Goal: Transaction & Acquisition: Purchase product/service

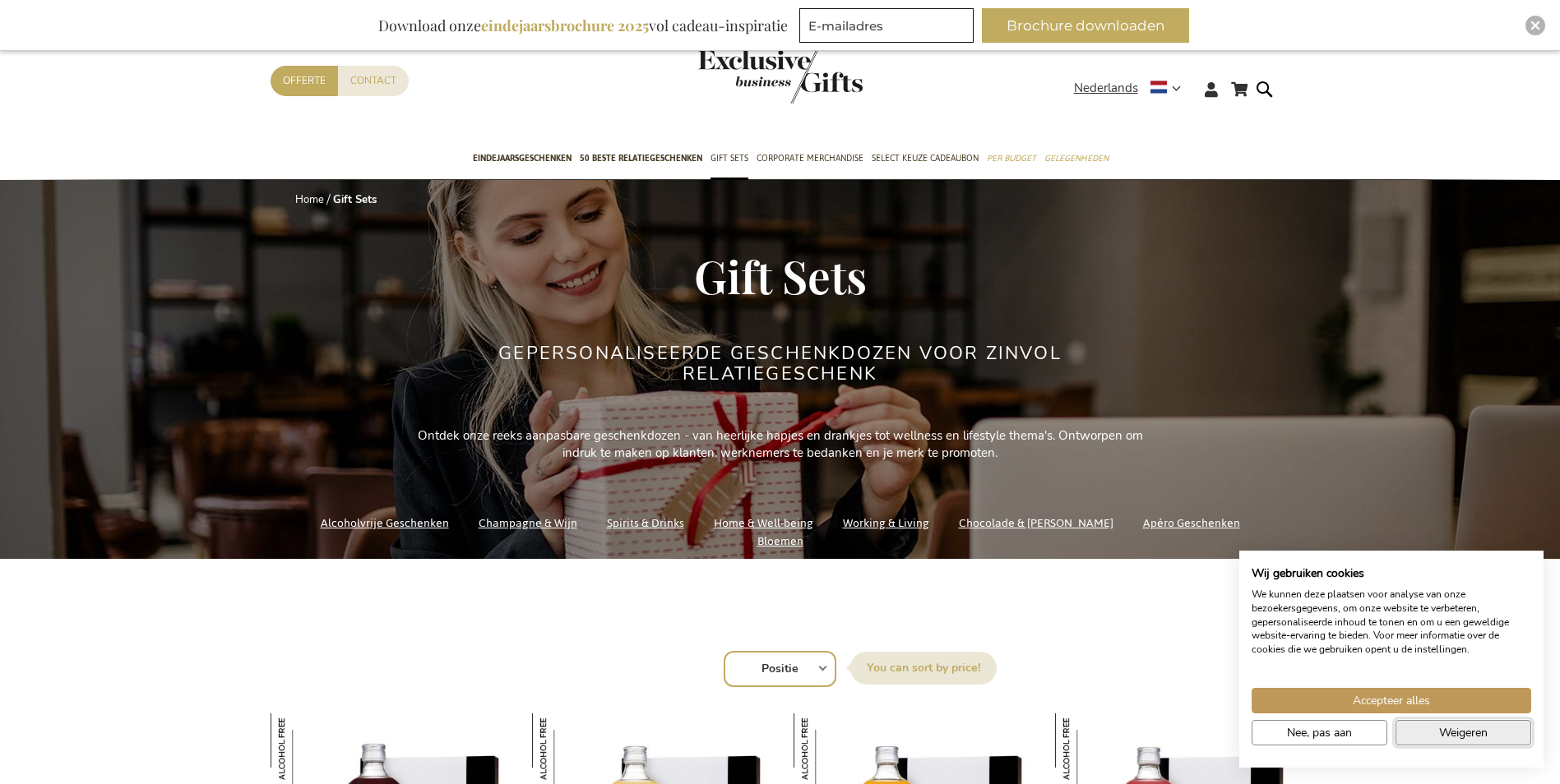
click at [1425, 732] on button "Weigeren" at bounding box center [1463, 733] width 135 height 26
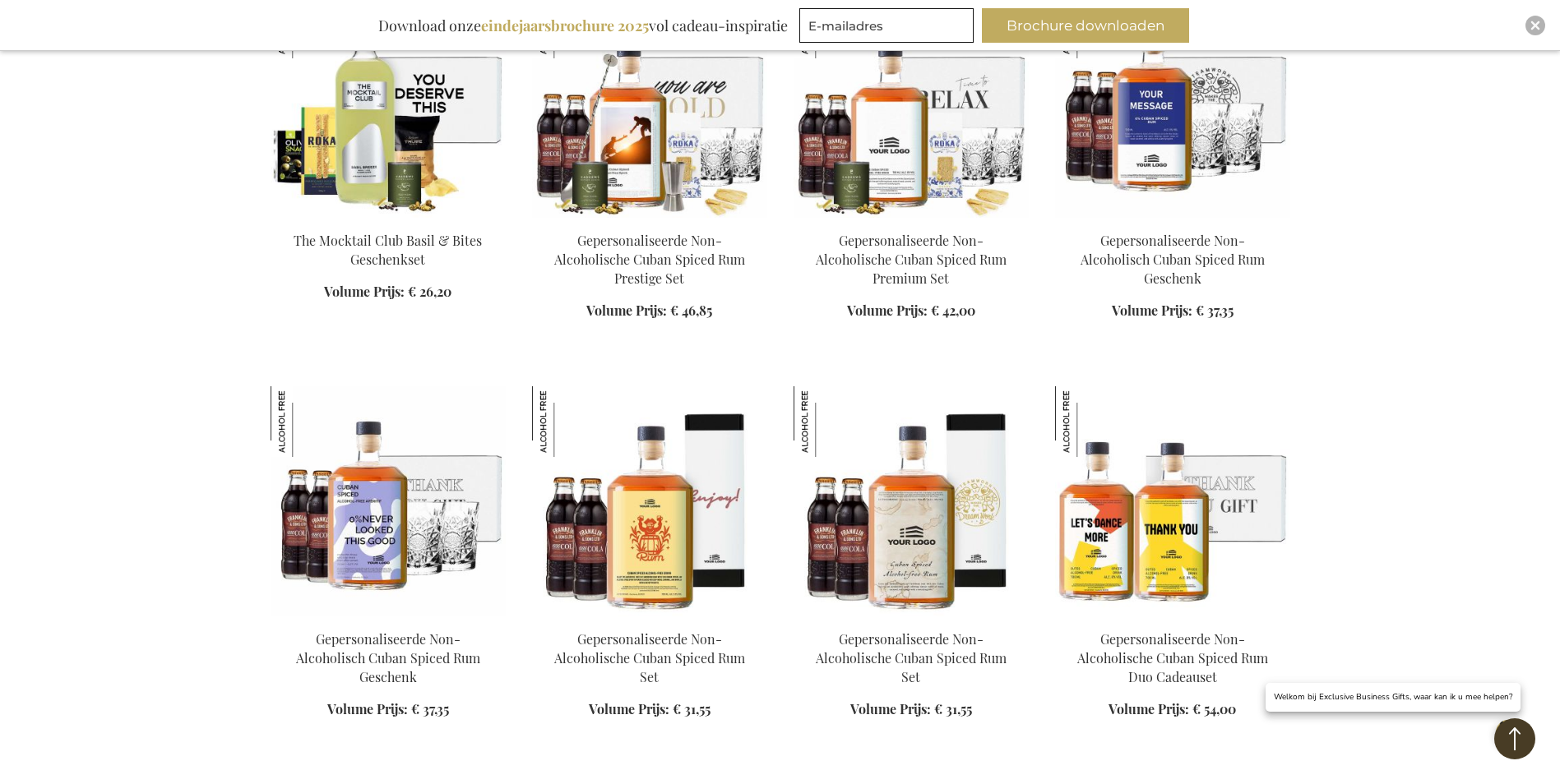
scroll to position [1151, 0]
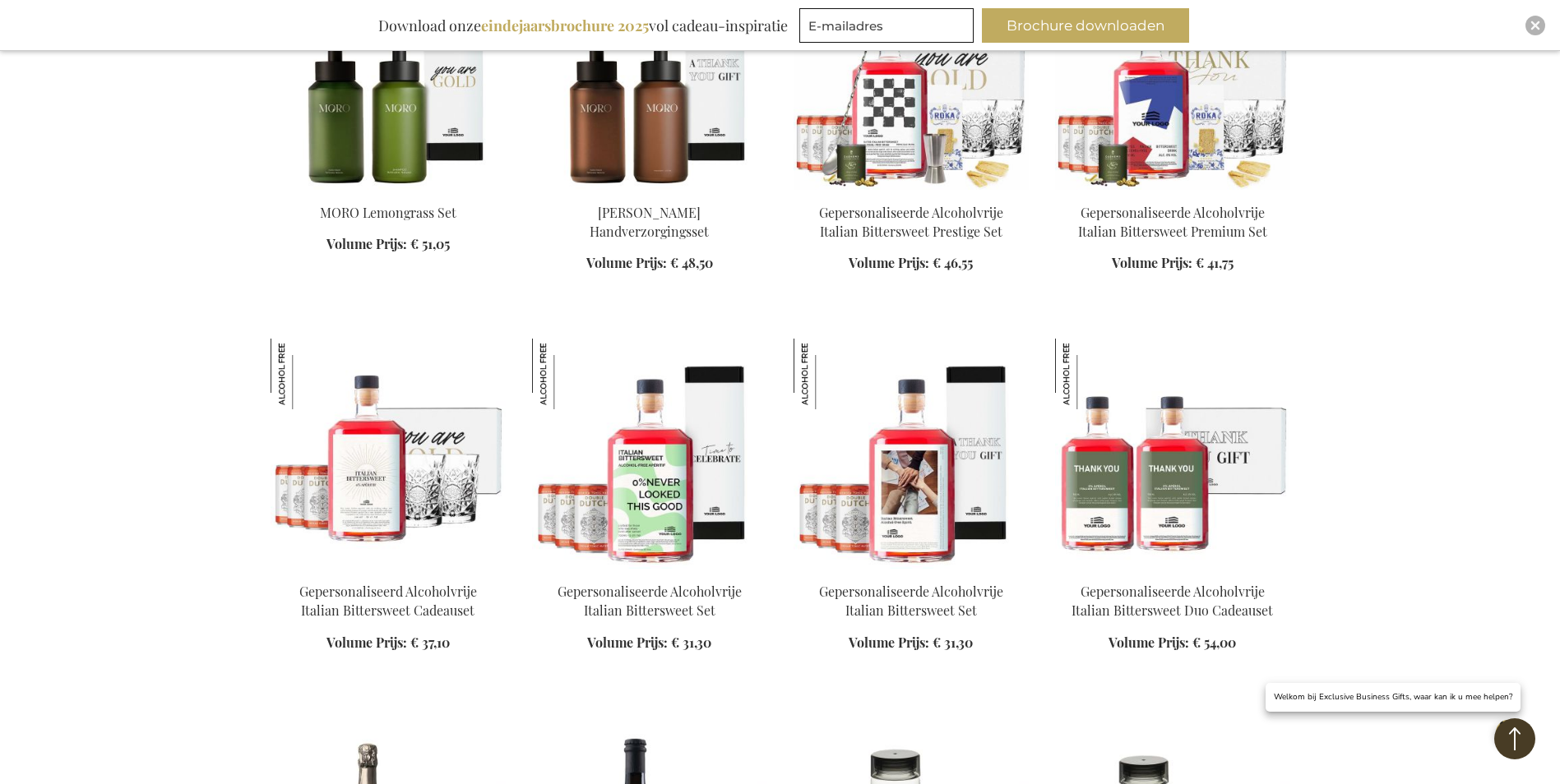
scroll to position [2795, 0]
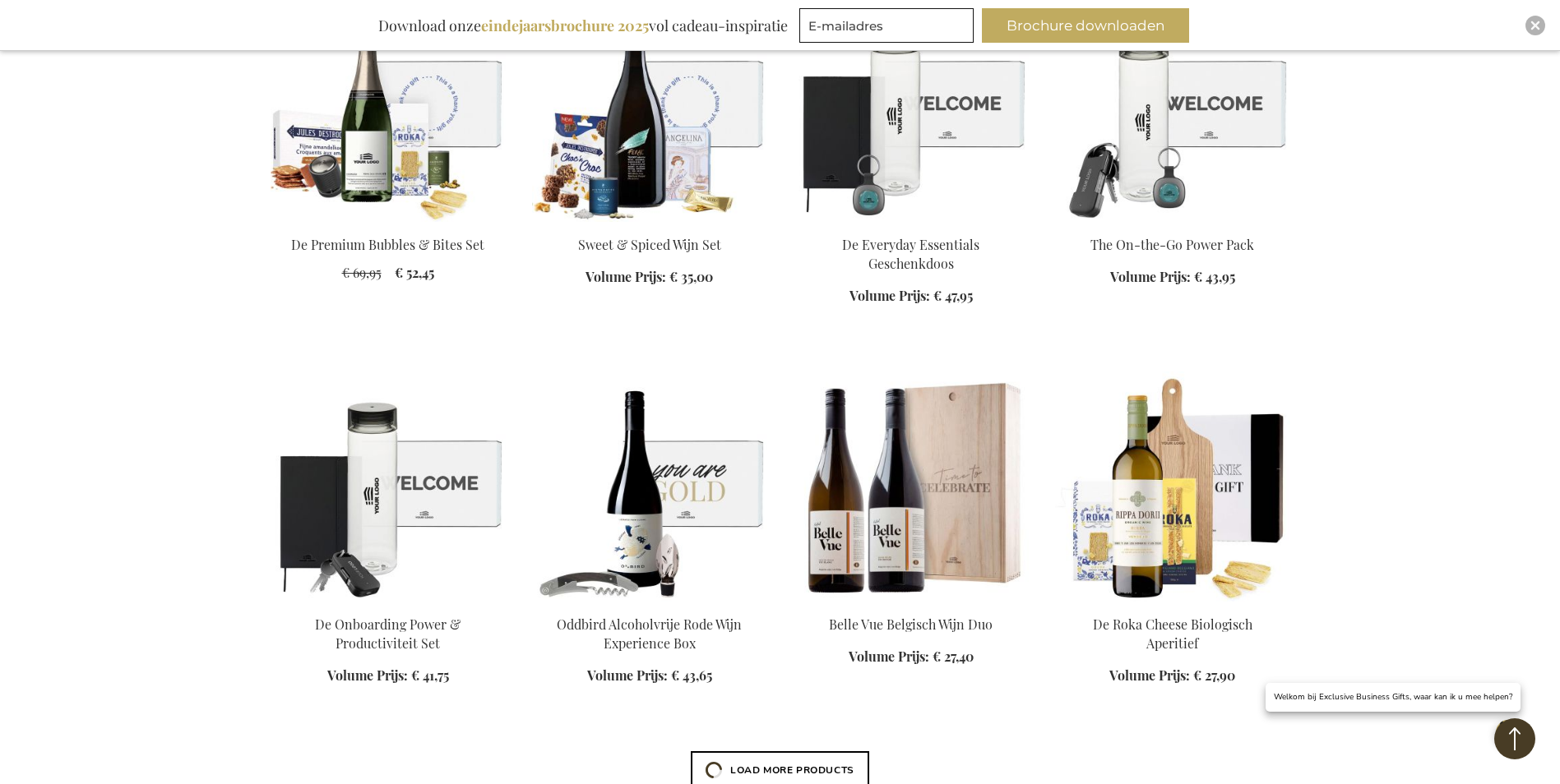
scroll to position [3534, 0]
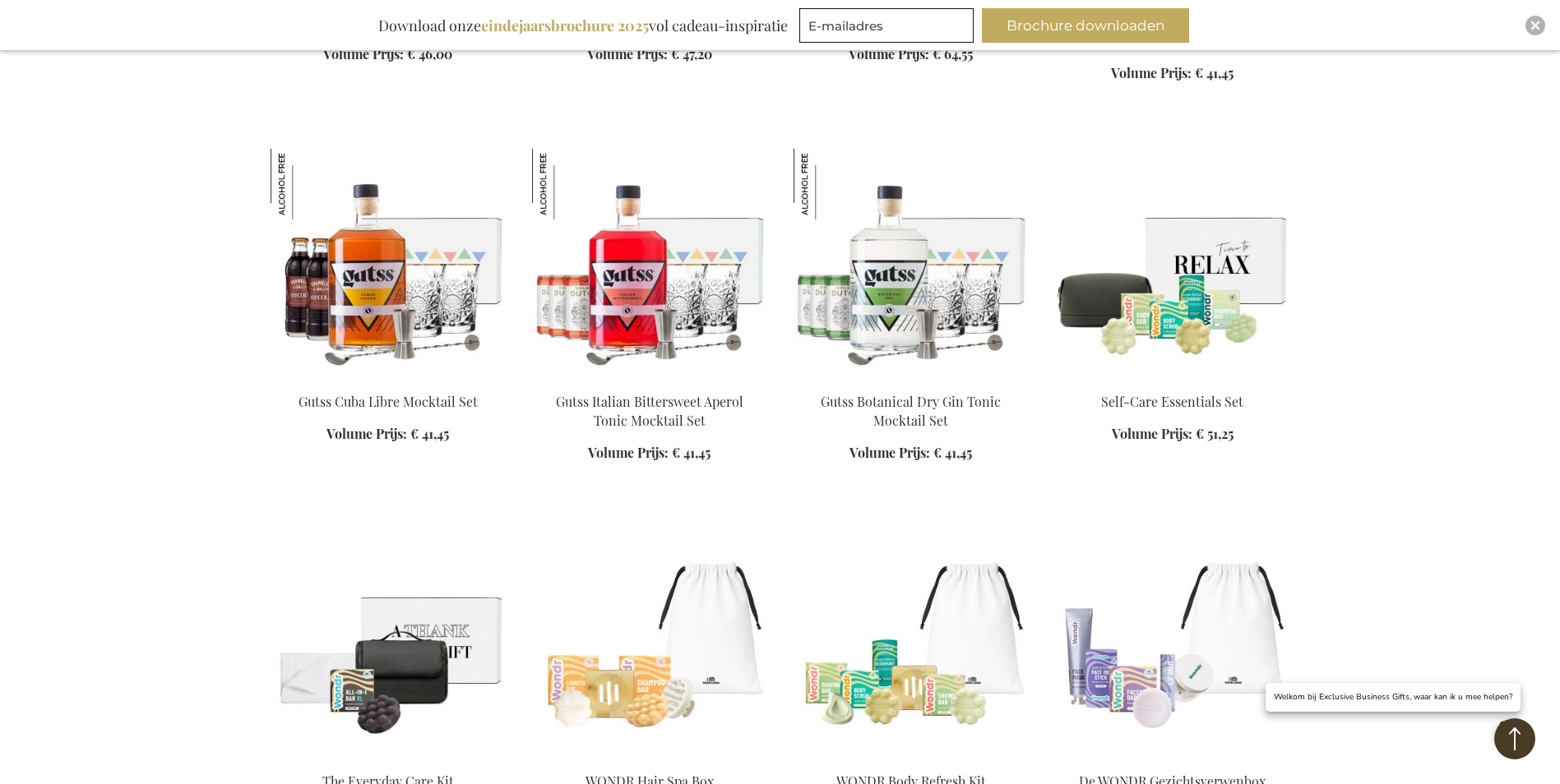
scroll to position [5178, 0]
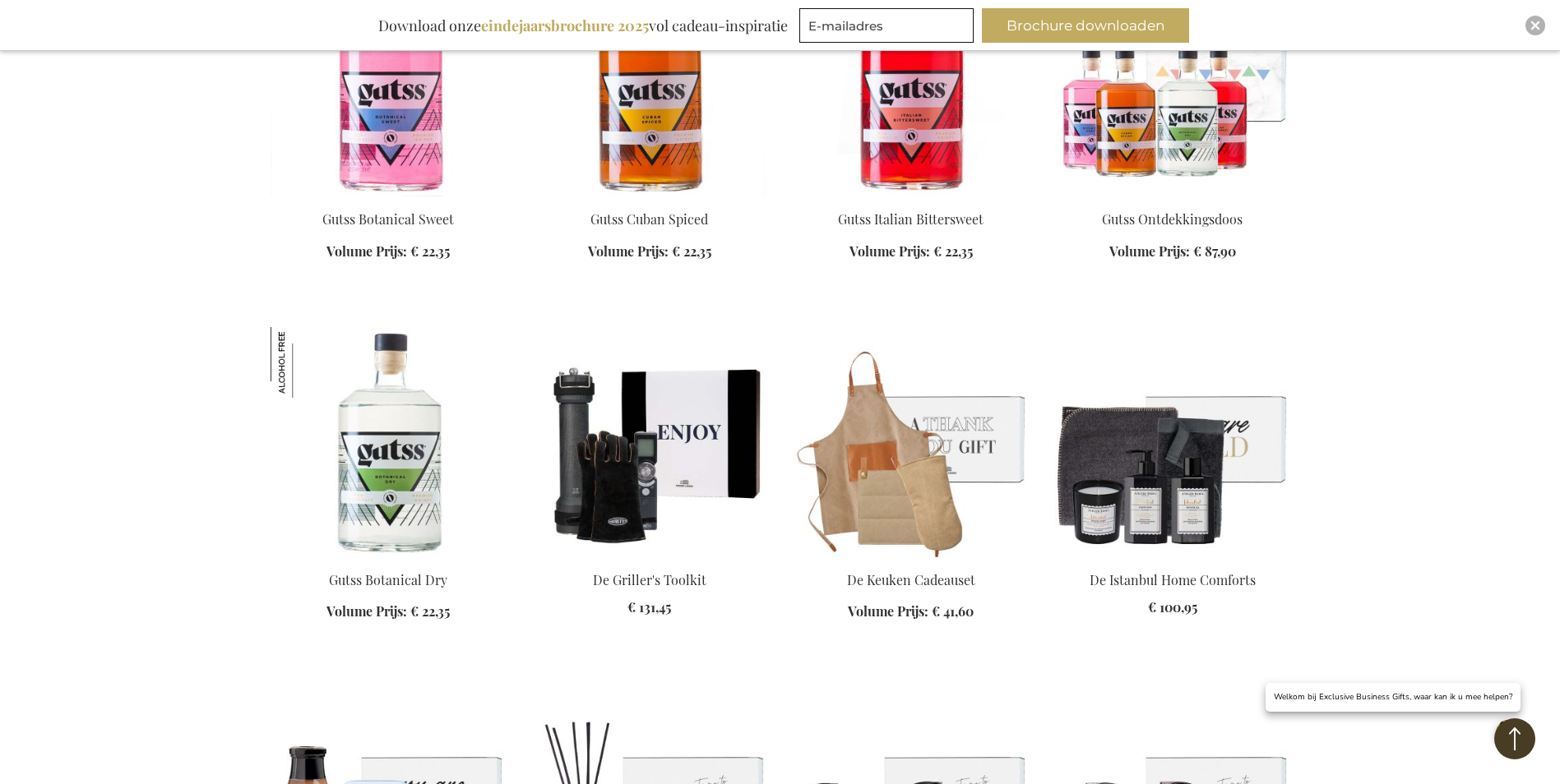
scroll to position [6083, 0]
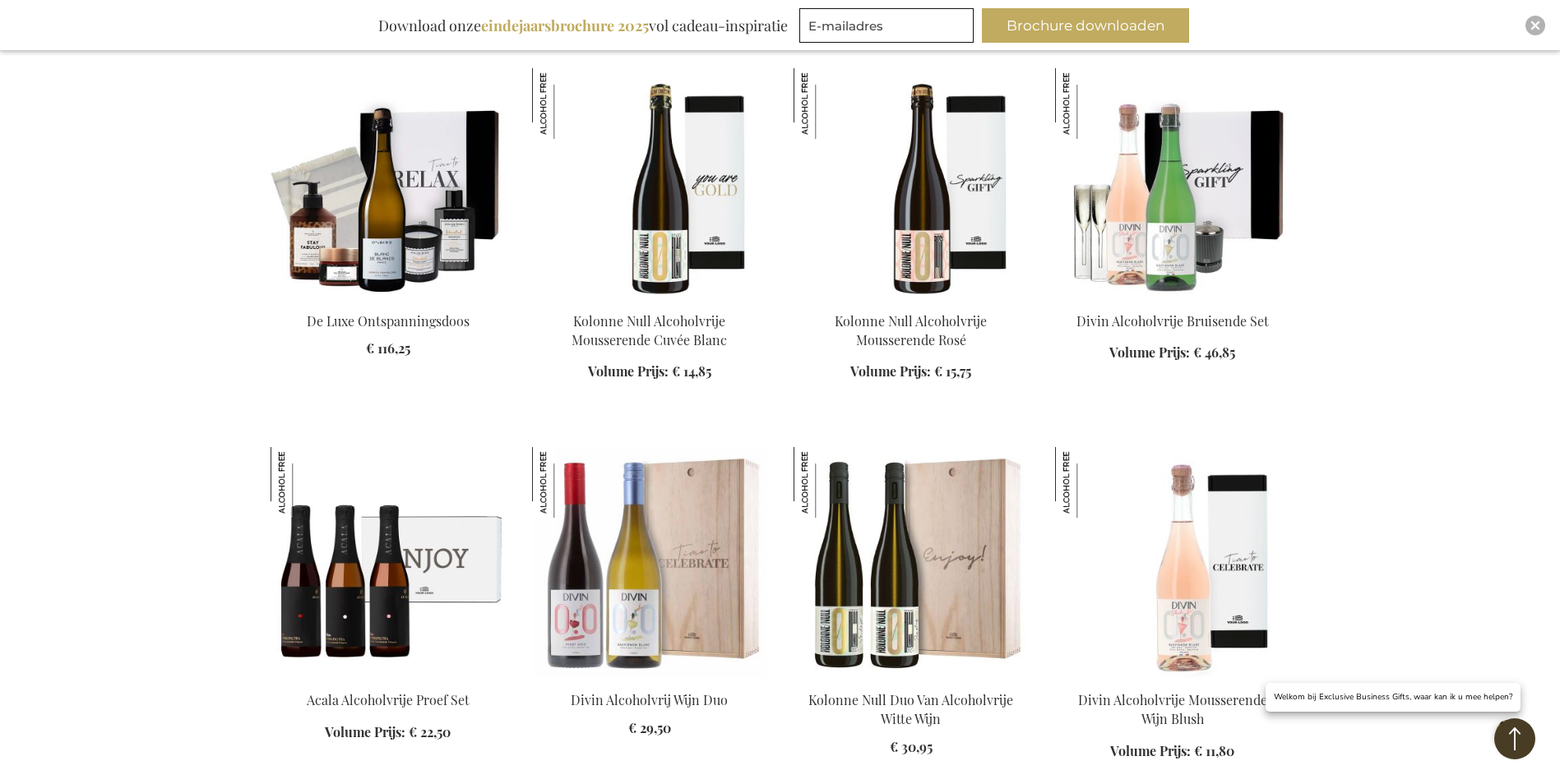
scroll to position [7151, 0]
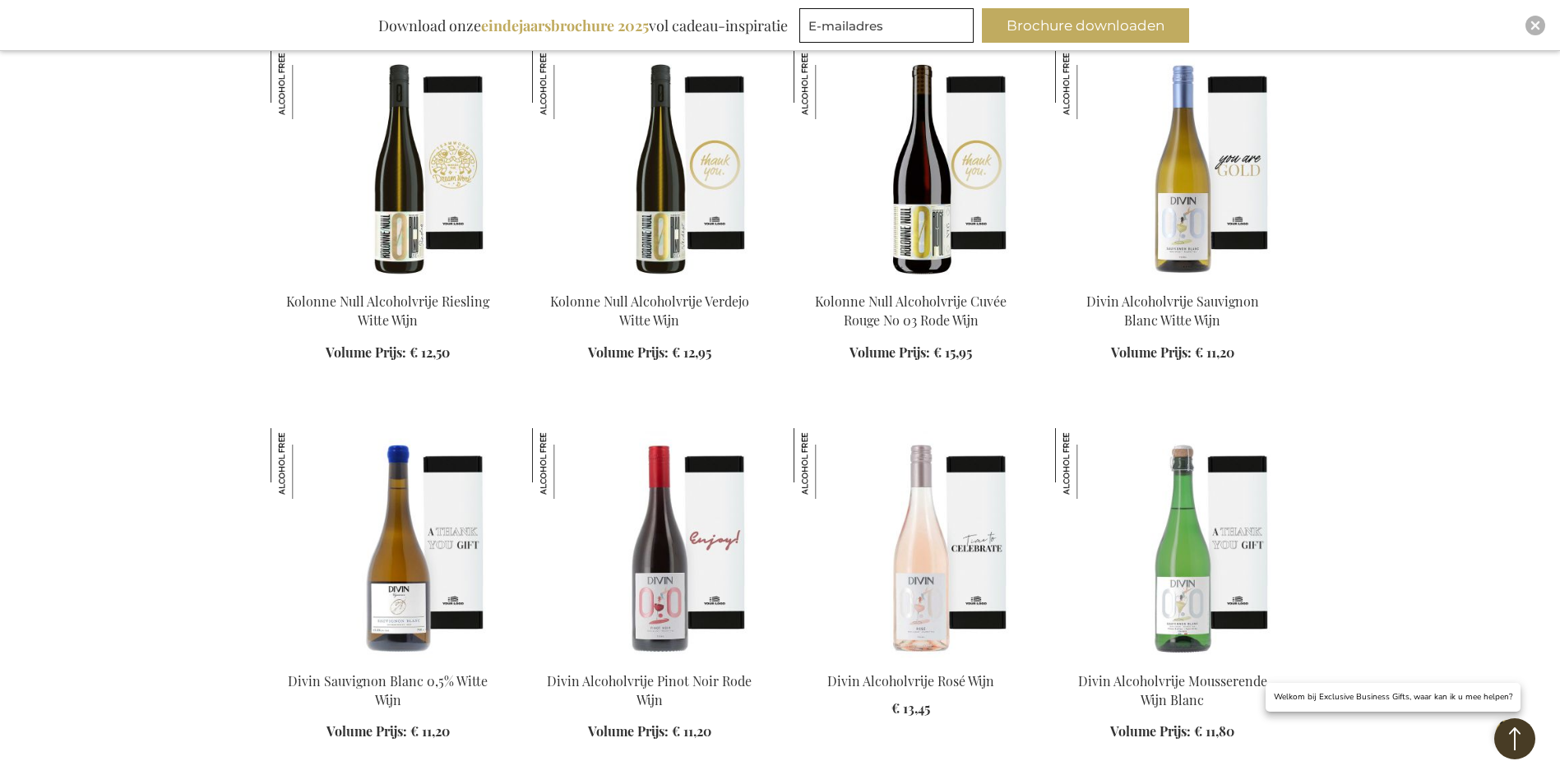
scroll to position [8302, 0]
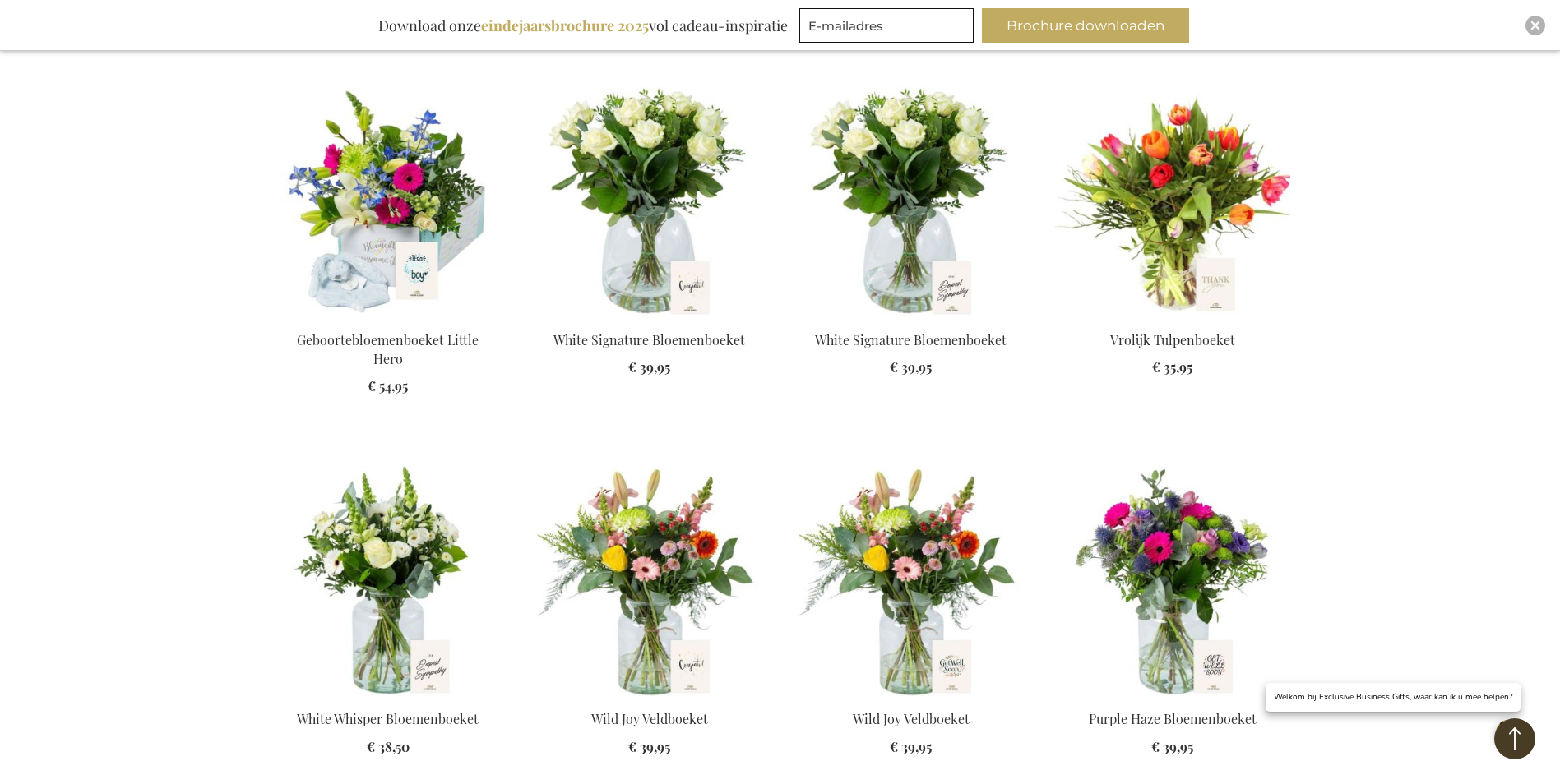
scroll to position [9371, 0]
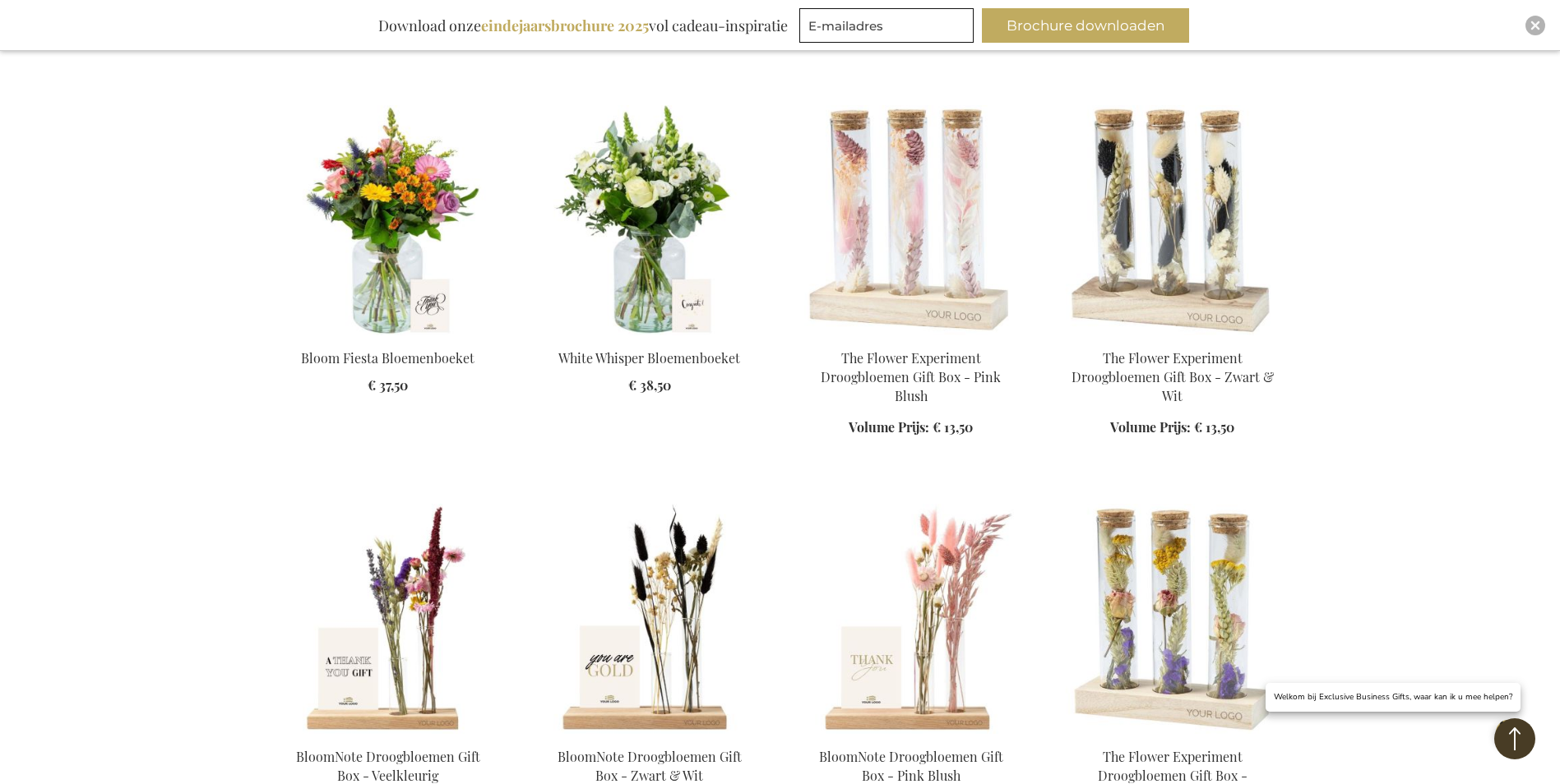
scroll to position [10850, 0]
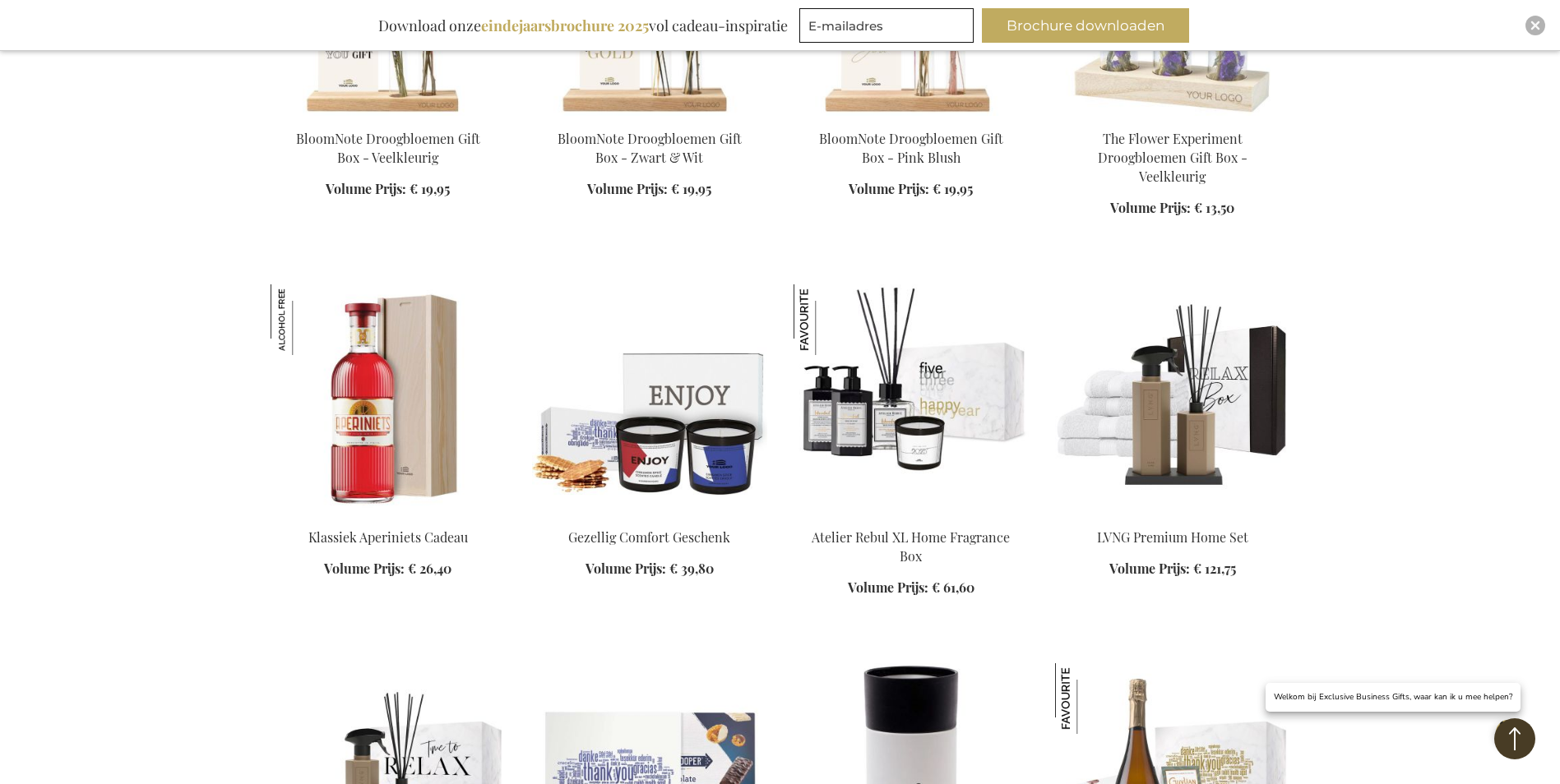
scroll to position [11508, 0]
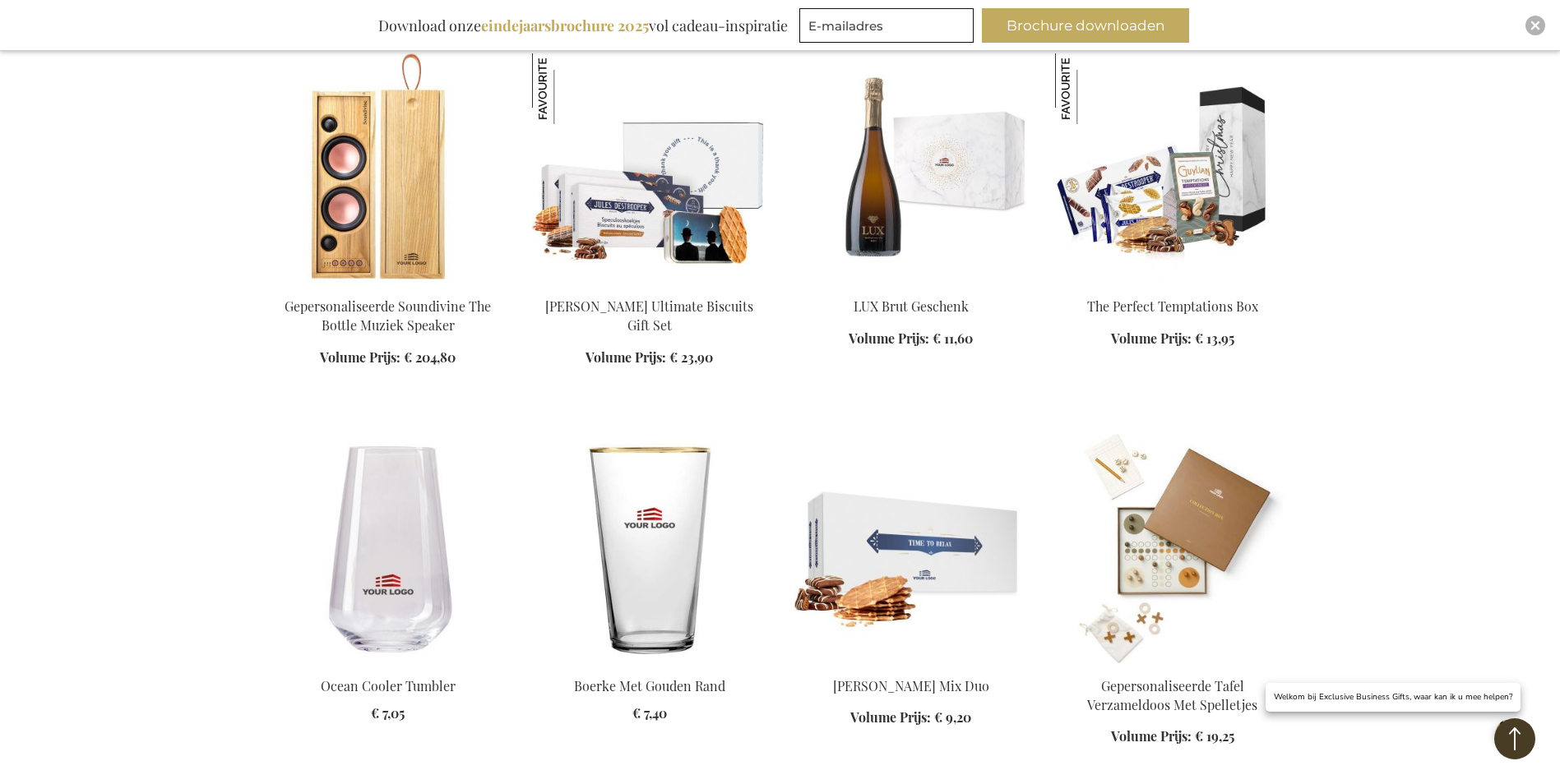
scroll to position [12905, 0]
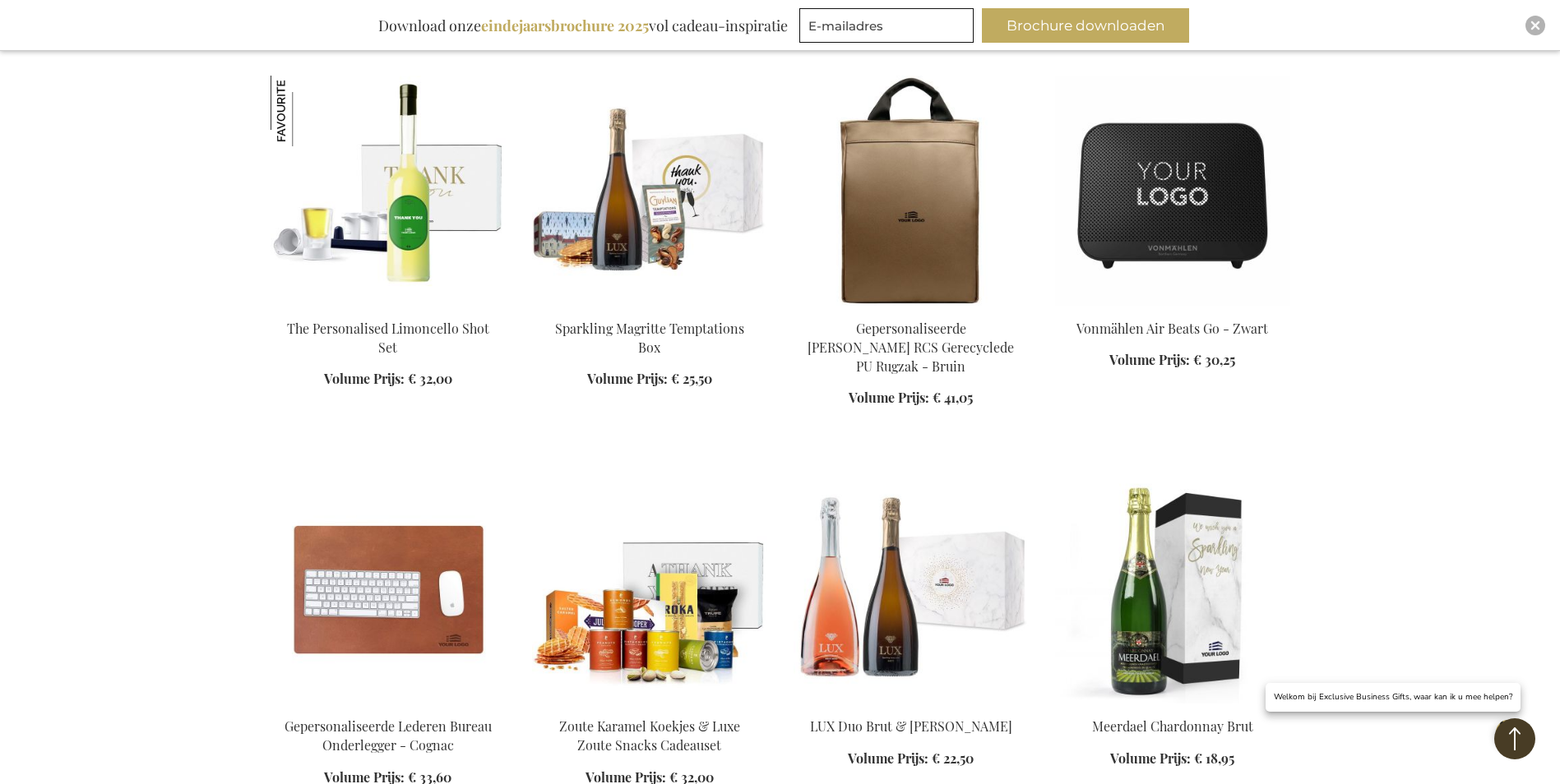
scroll to position [13974, 0]
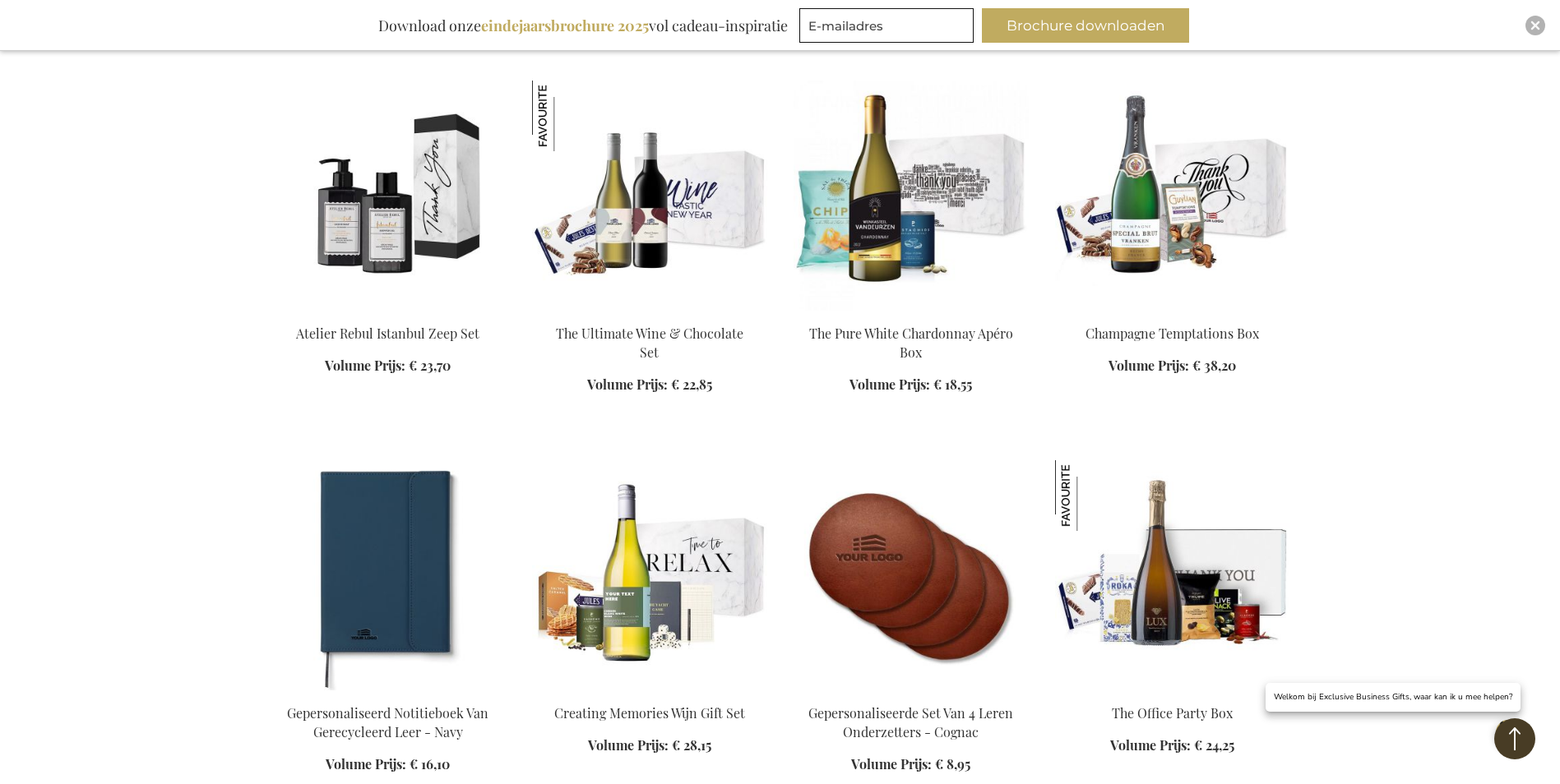
scroll to position [14796, 0]
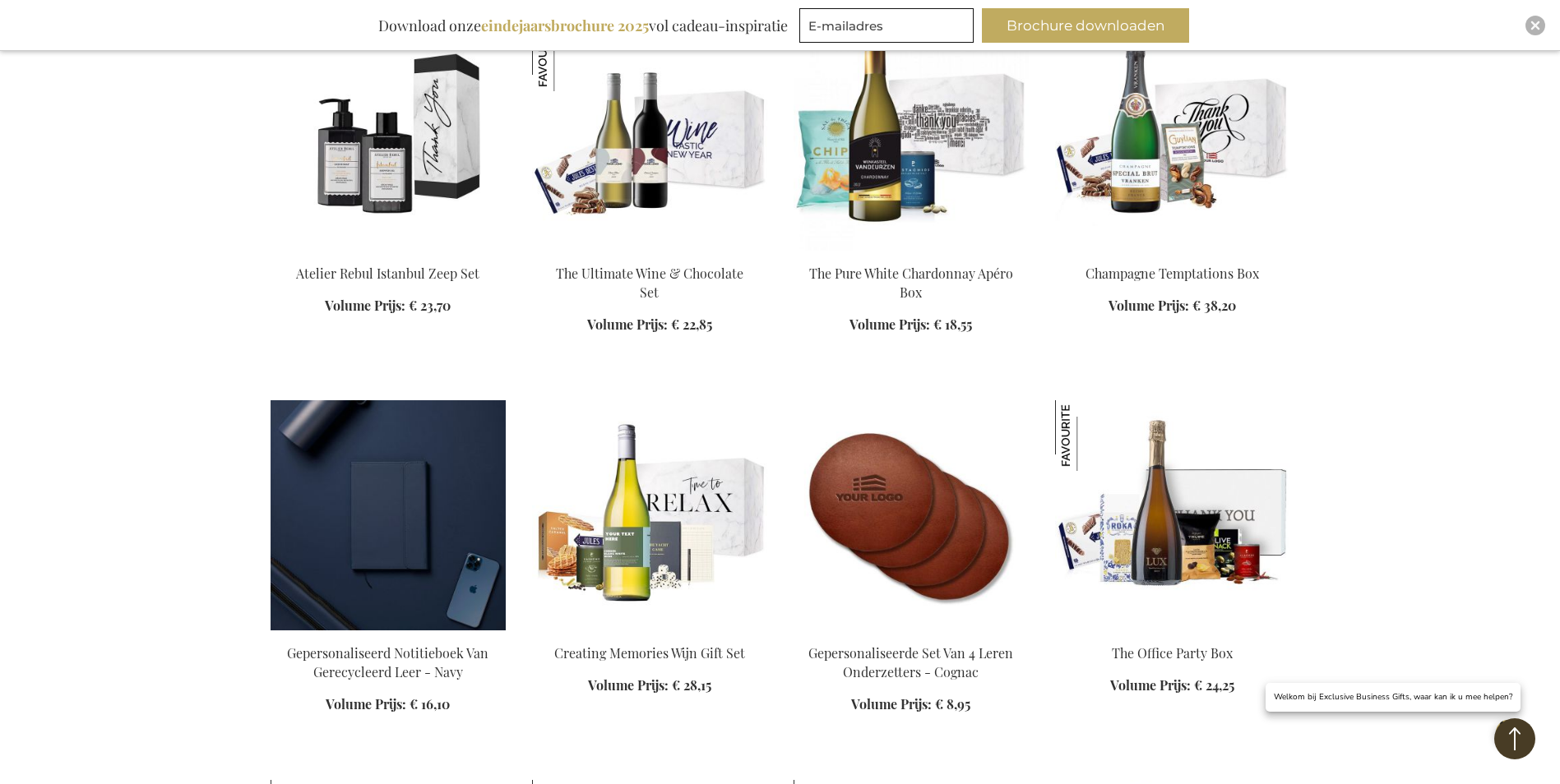
click at [370, 496] on img at bounding box center [388, 515] width 235 height 230
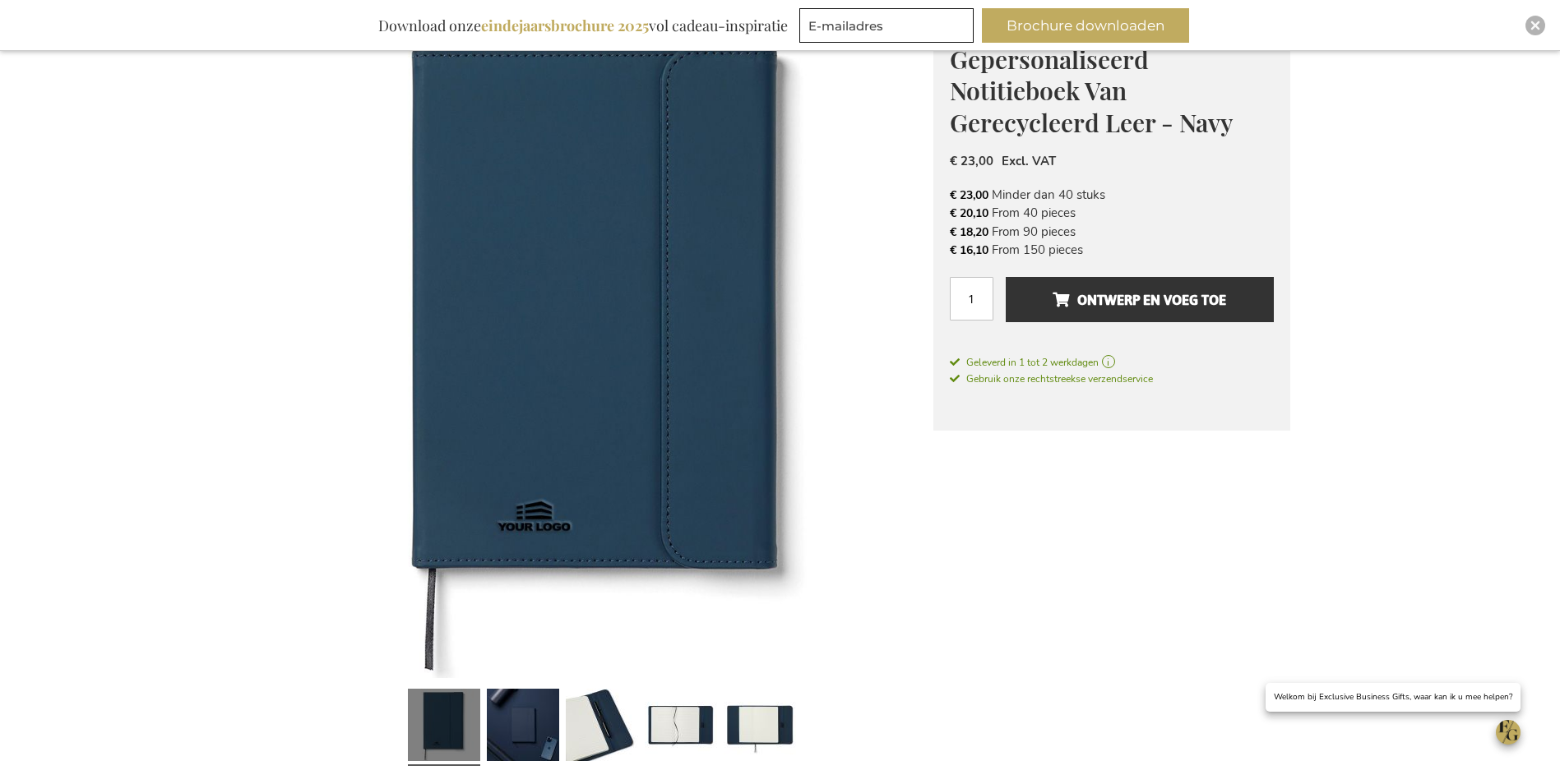
scroll to position [247, 0]
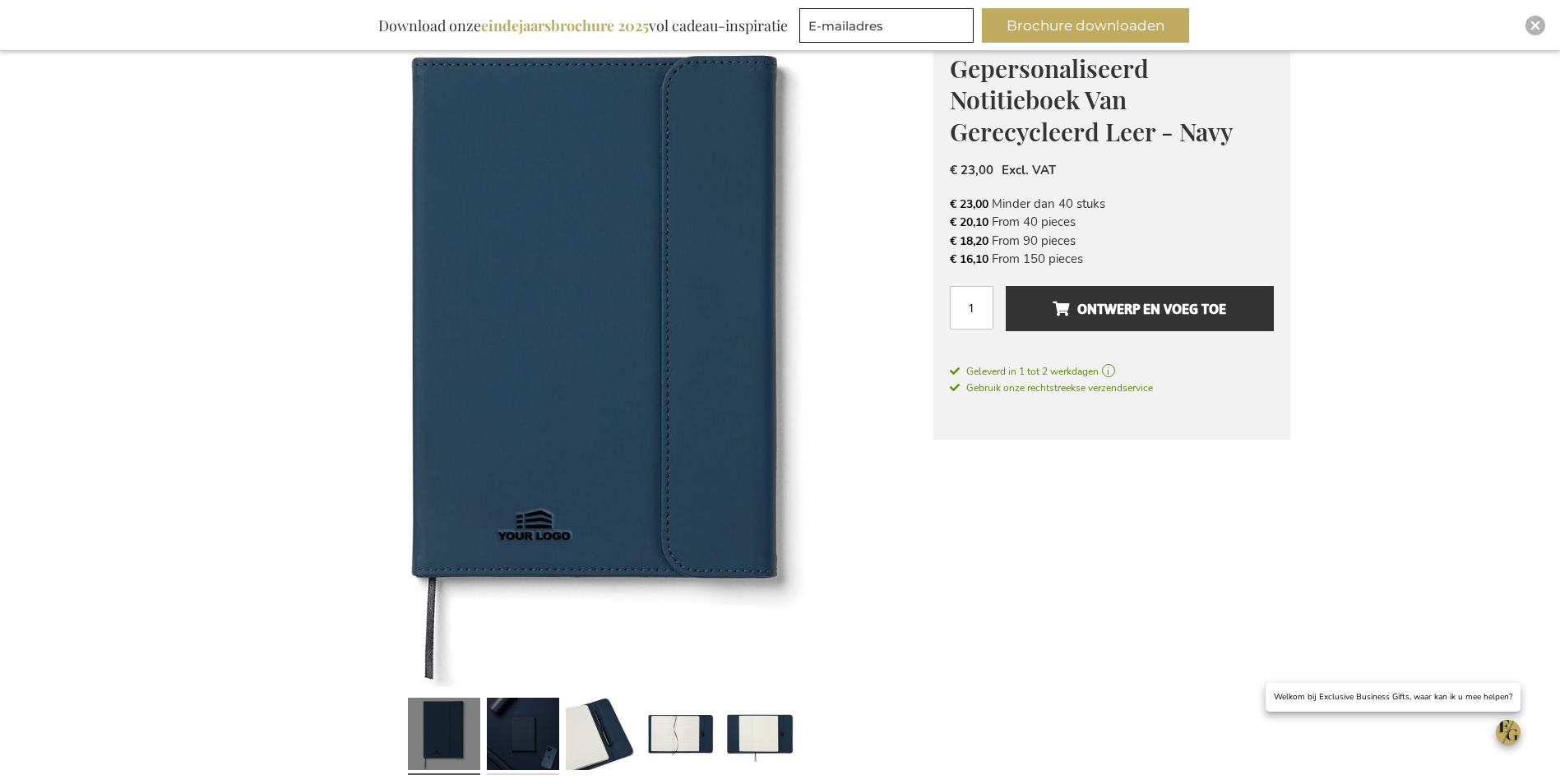
click at [530, 738] on link at bounding box center [523, 736] width 72 height 90
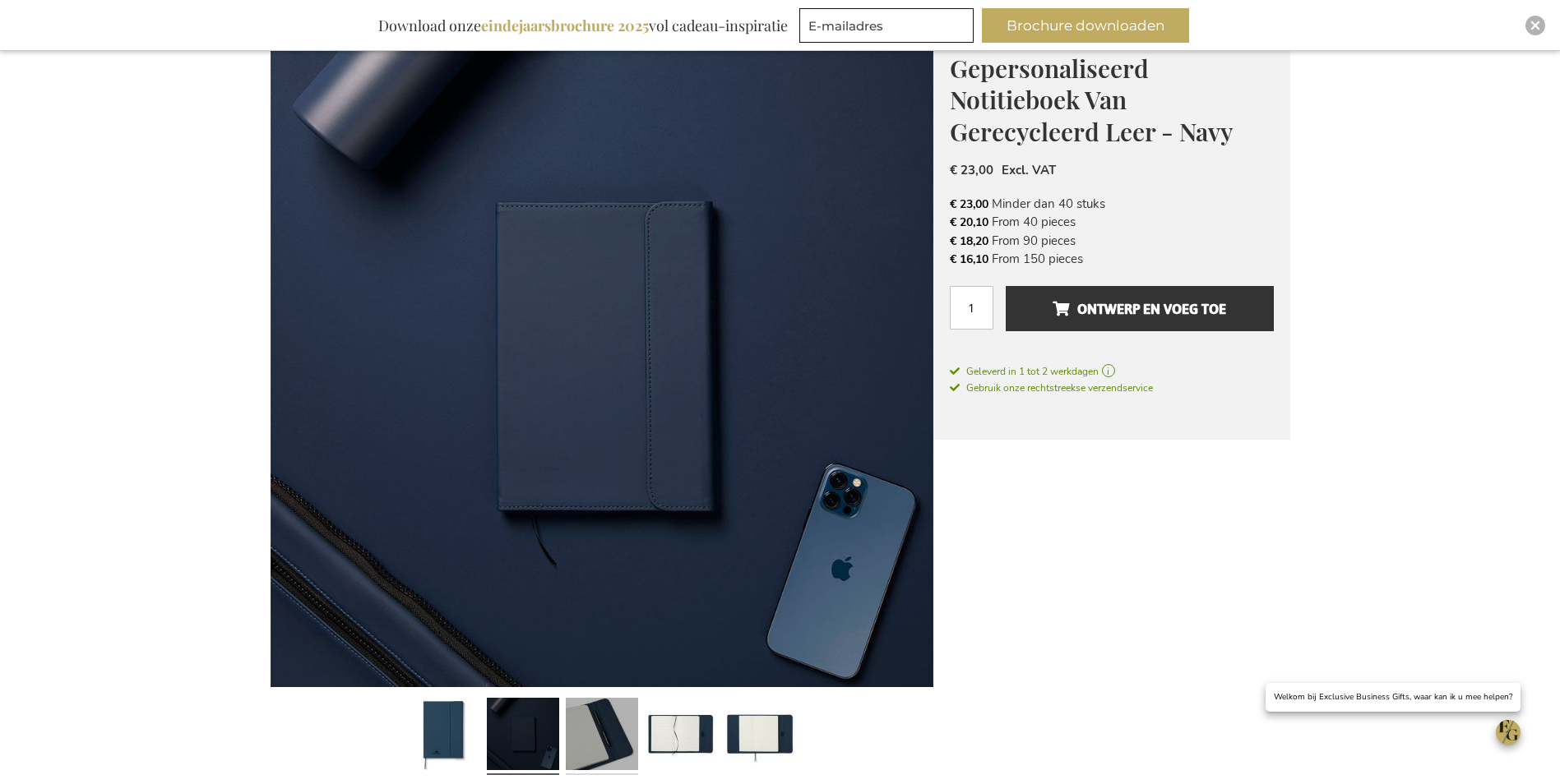
click at [581, 731] on link at bounding box center [601, 736] width 72 height 90
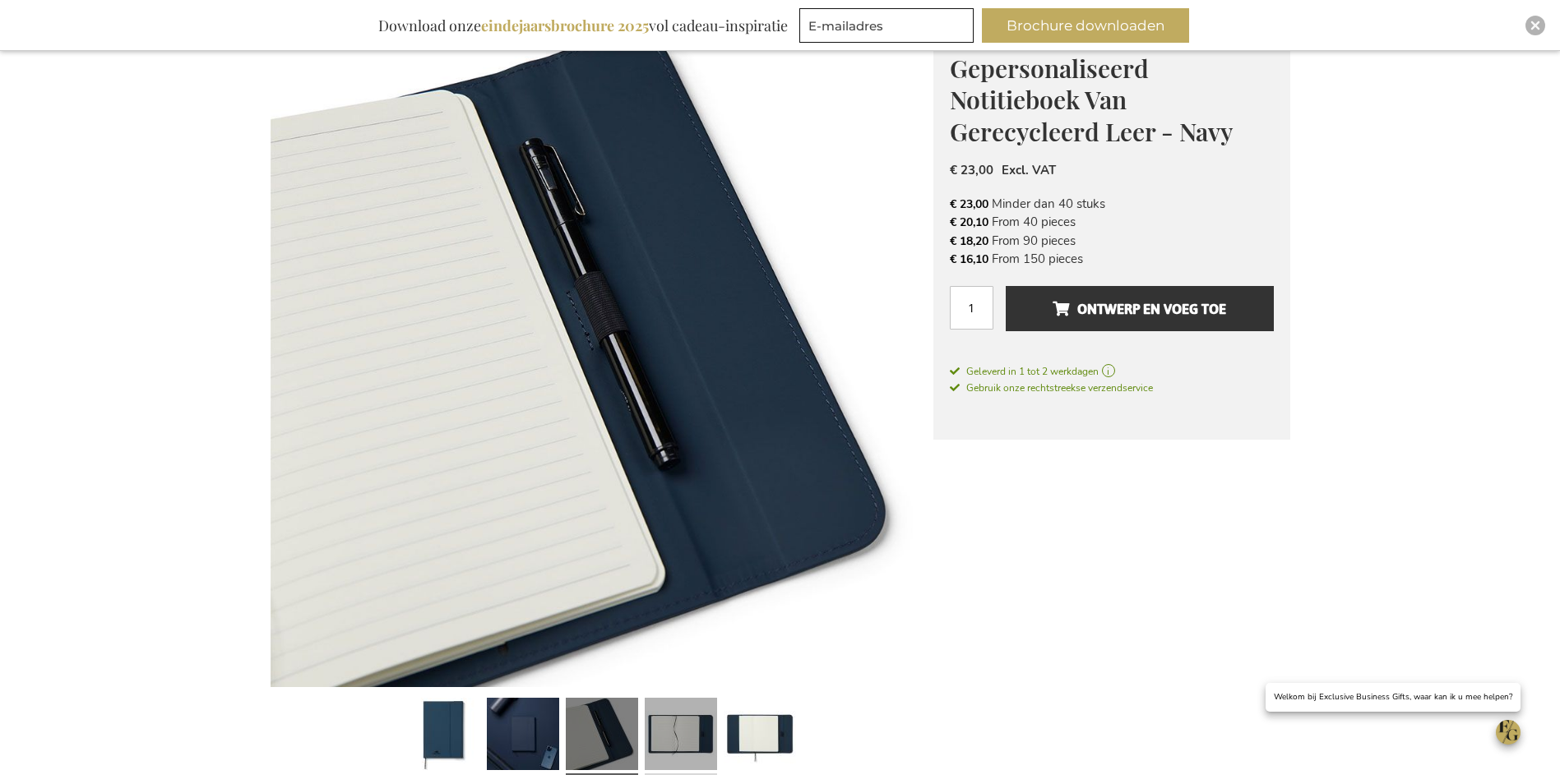
click at [651, 735] on link at bounding box center [680, 736] width 72 height 90
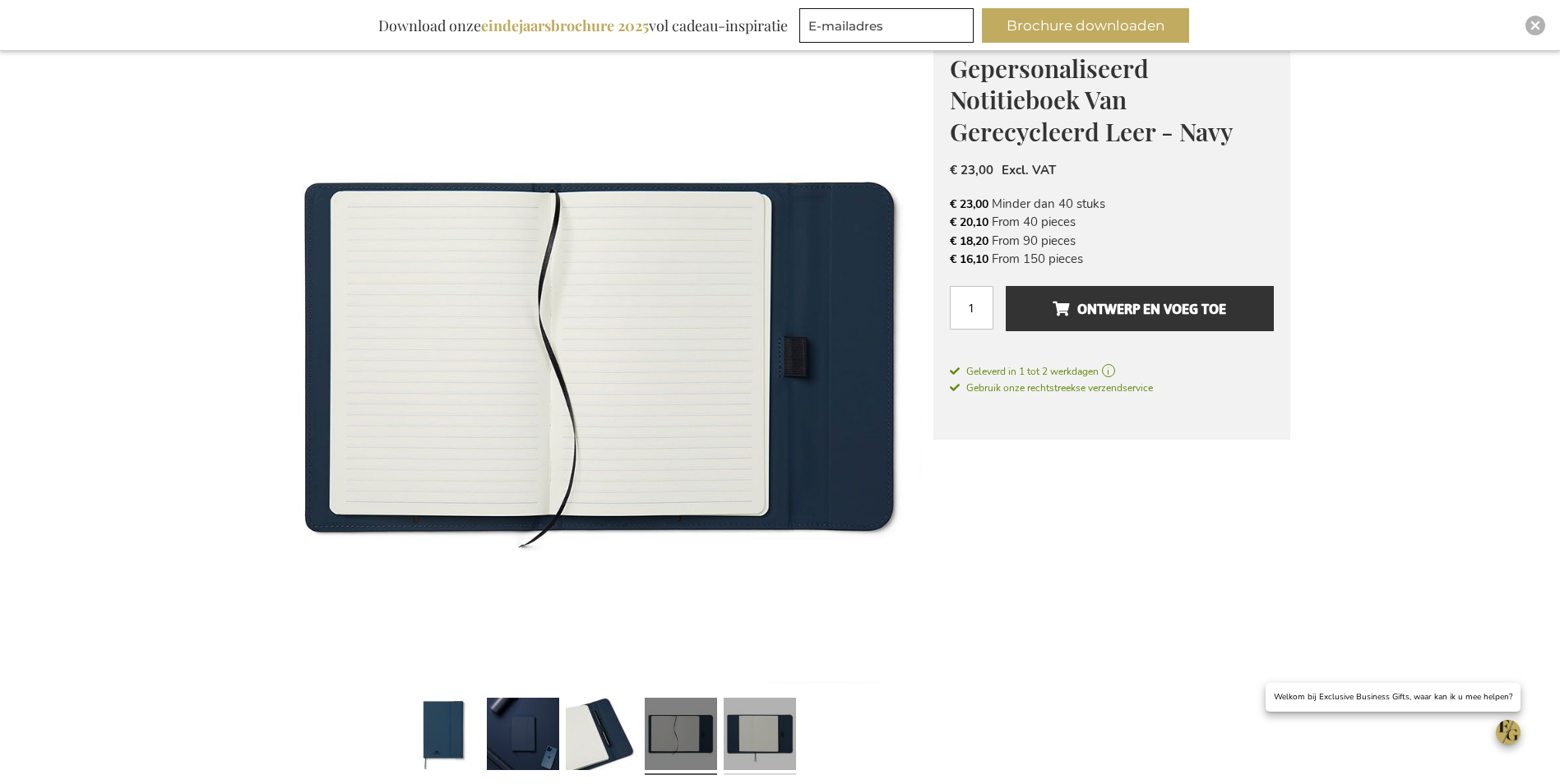
click at [754, 724] on link at bounding box center [760, 736] width 72 height 90
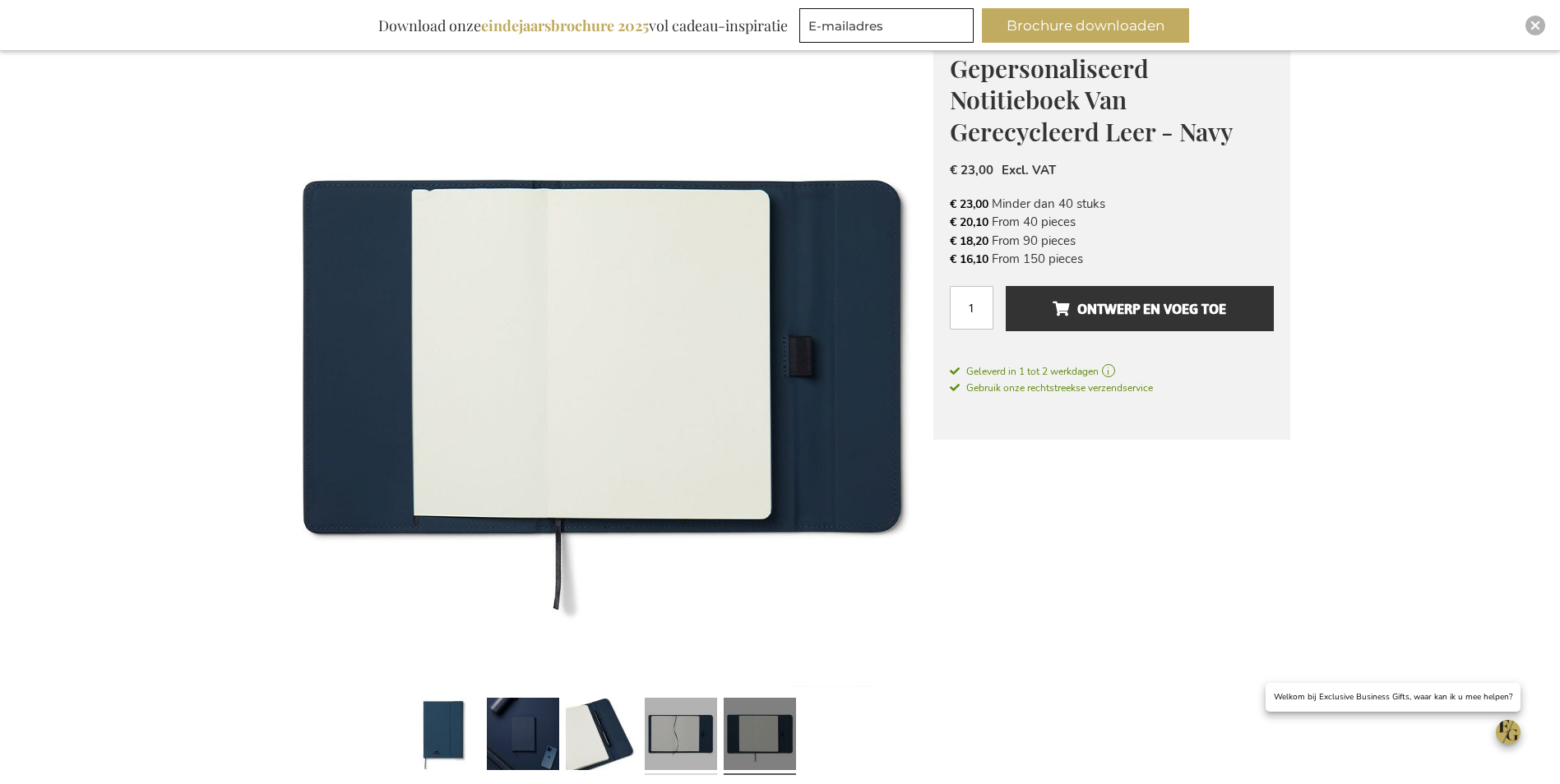
click at [707, 735] on link at bounding box center [680, 736] width 72 height 90
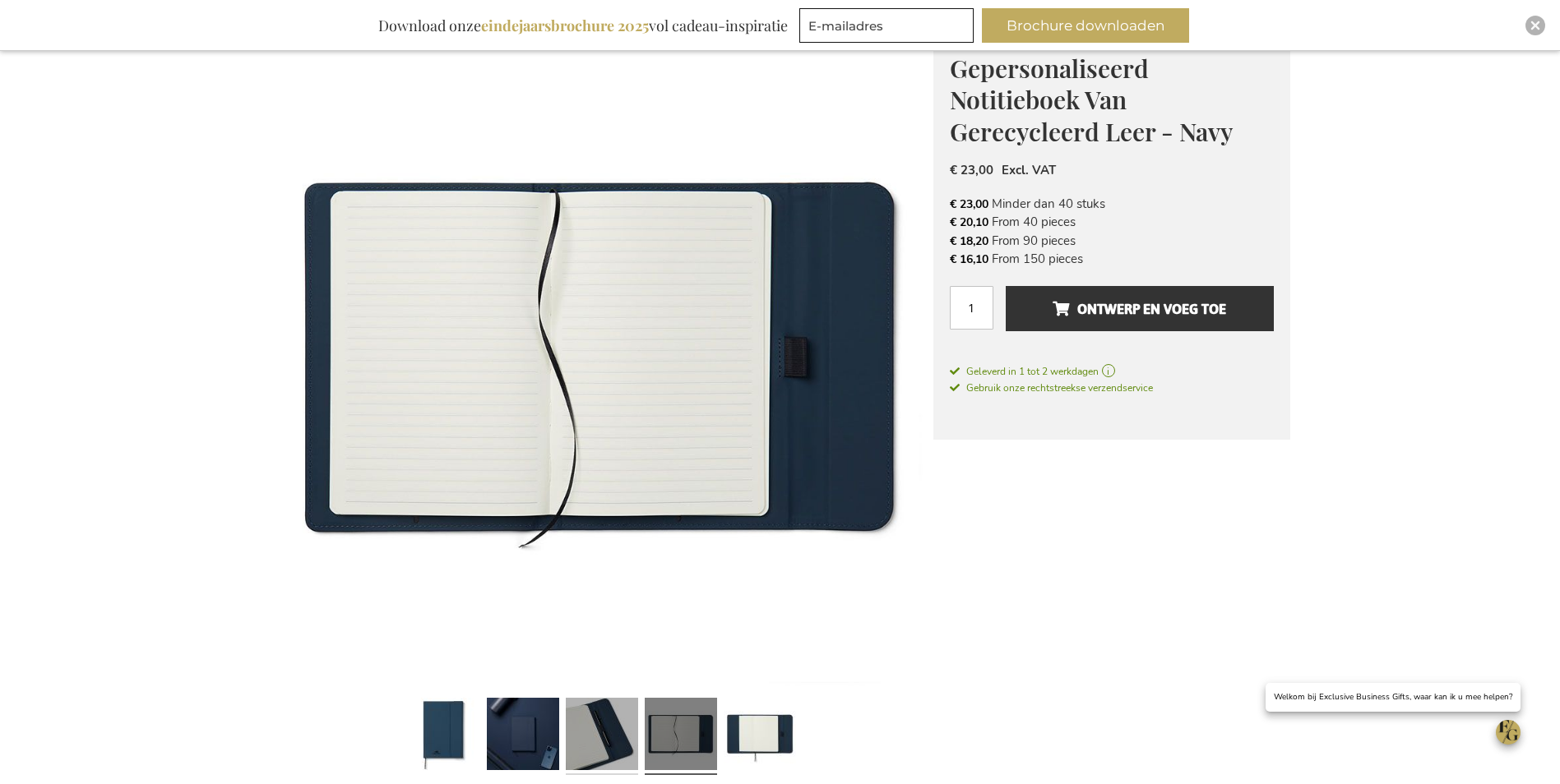
click at [611, 738] on link at bounding box center [601, 736] width 72 height 90
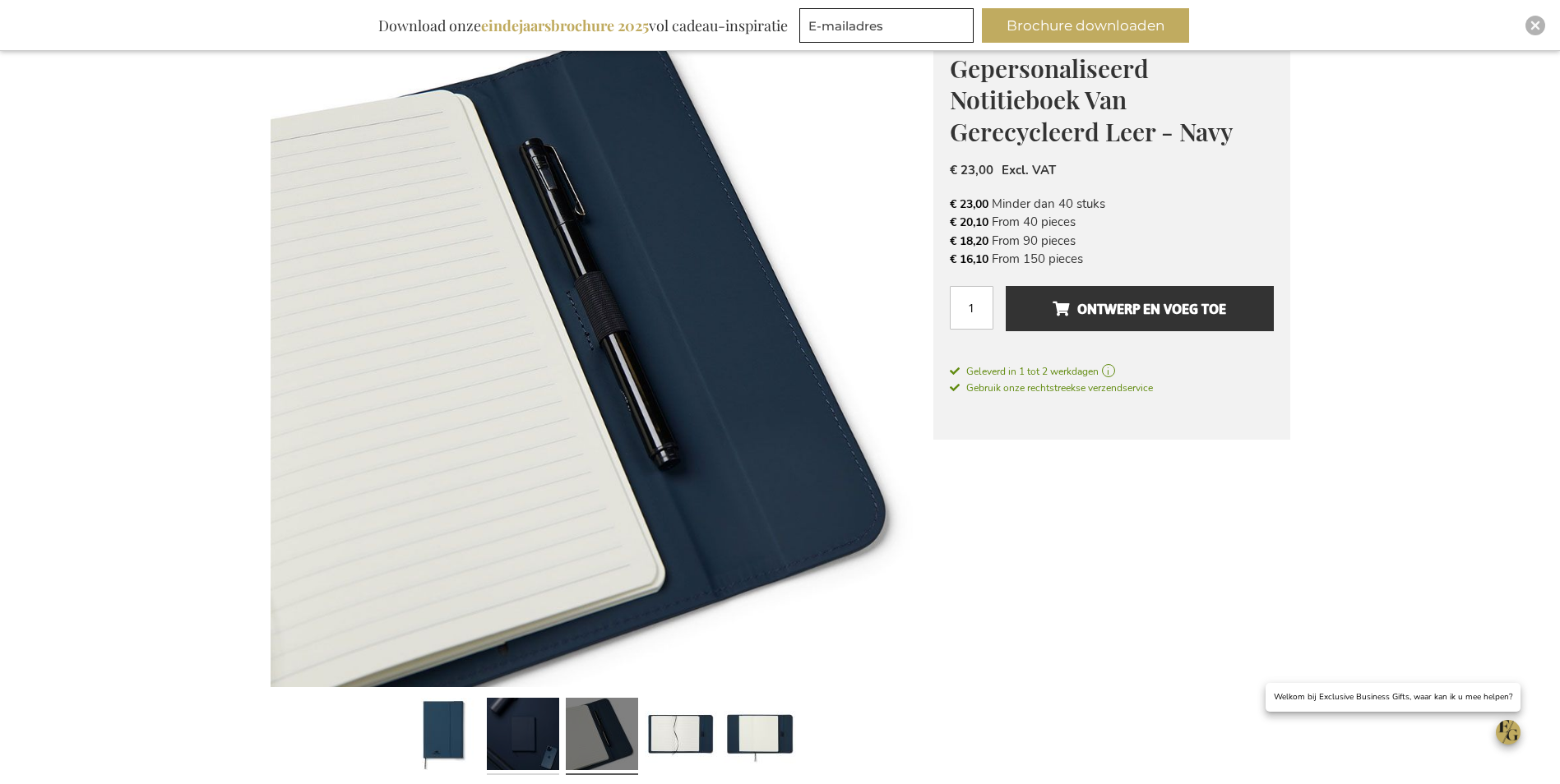
click at [543, 736] on link at bounding box center [523, 736] width 72 height 90
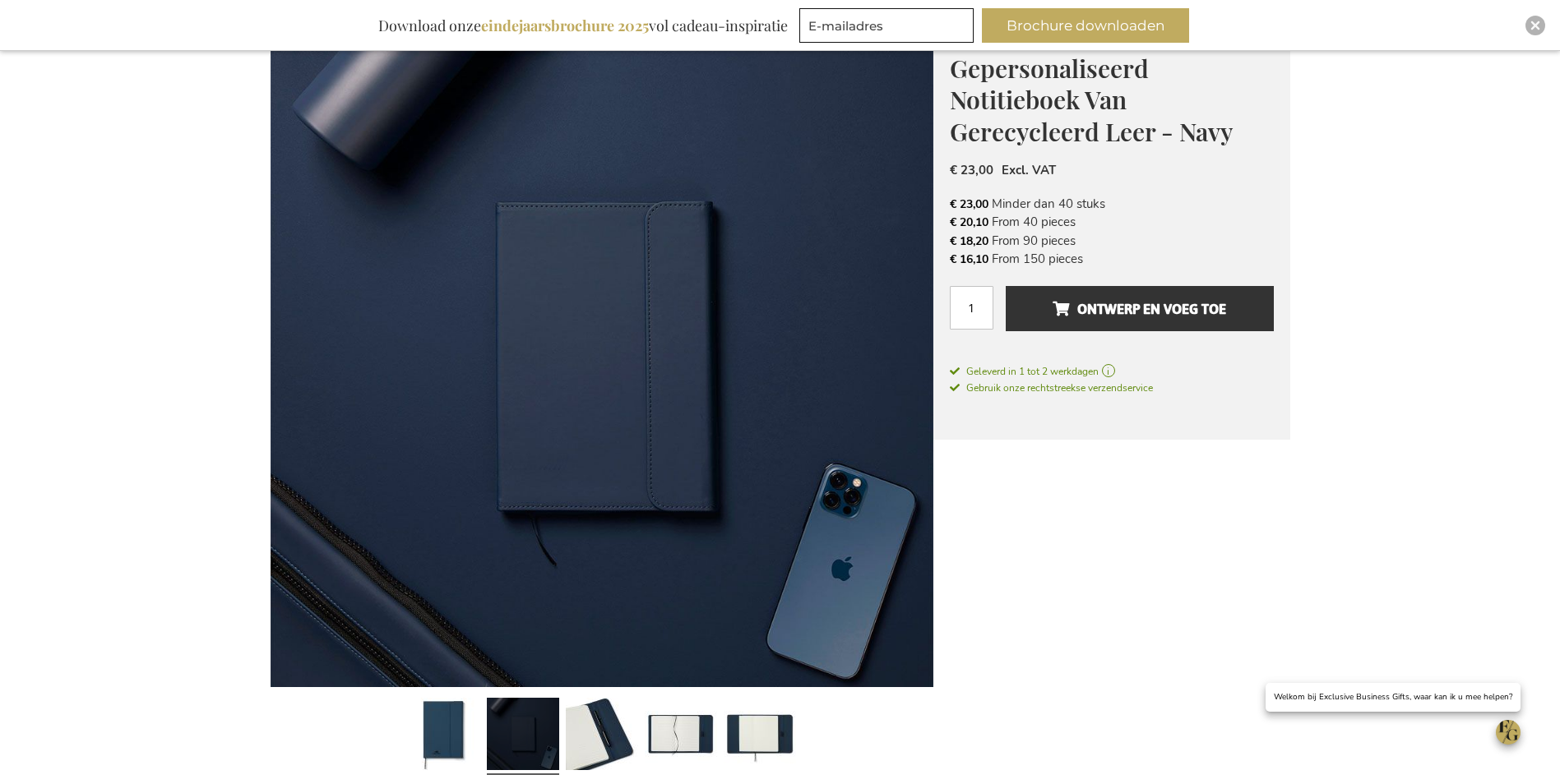
click at [525, 734] on link at bounding box center [523, 736] width 72 height 90
click at [585, 736] on link at bounding box center [601, 736] width 72 height 90
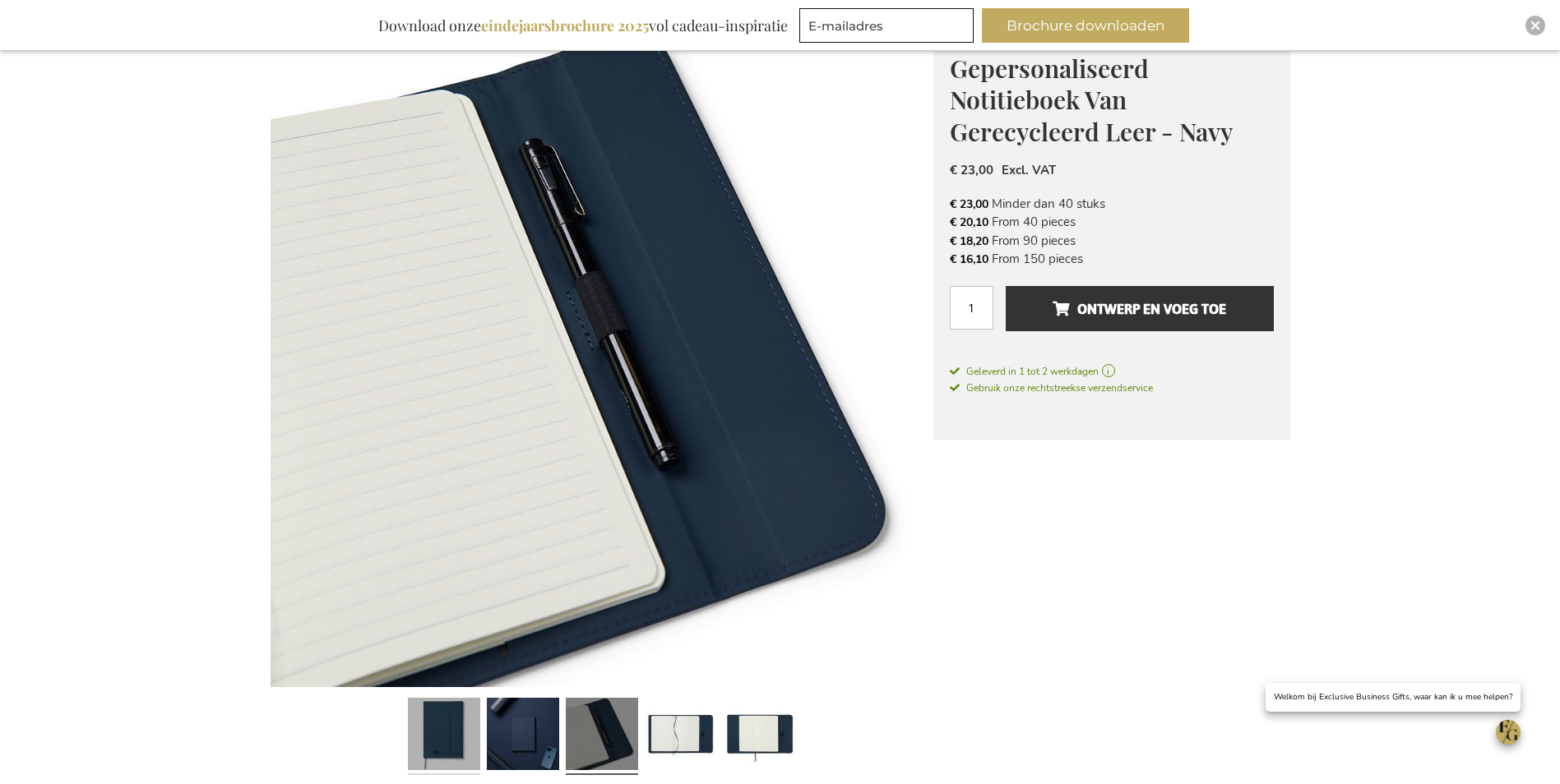
click at [458, 739] on link at bounding box center [444, 736] width 72 height 90
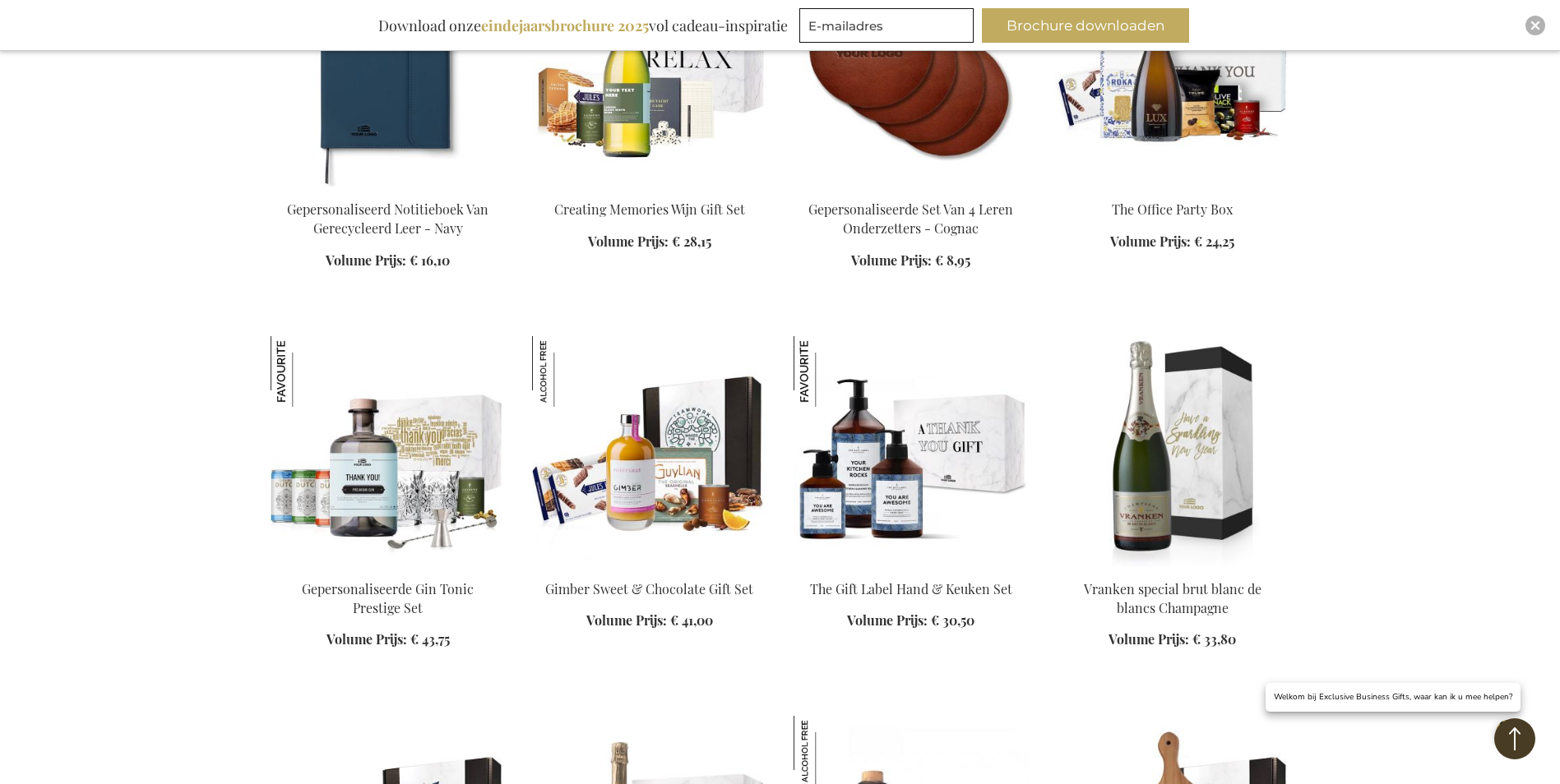
scroll to position [1638, 0]
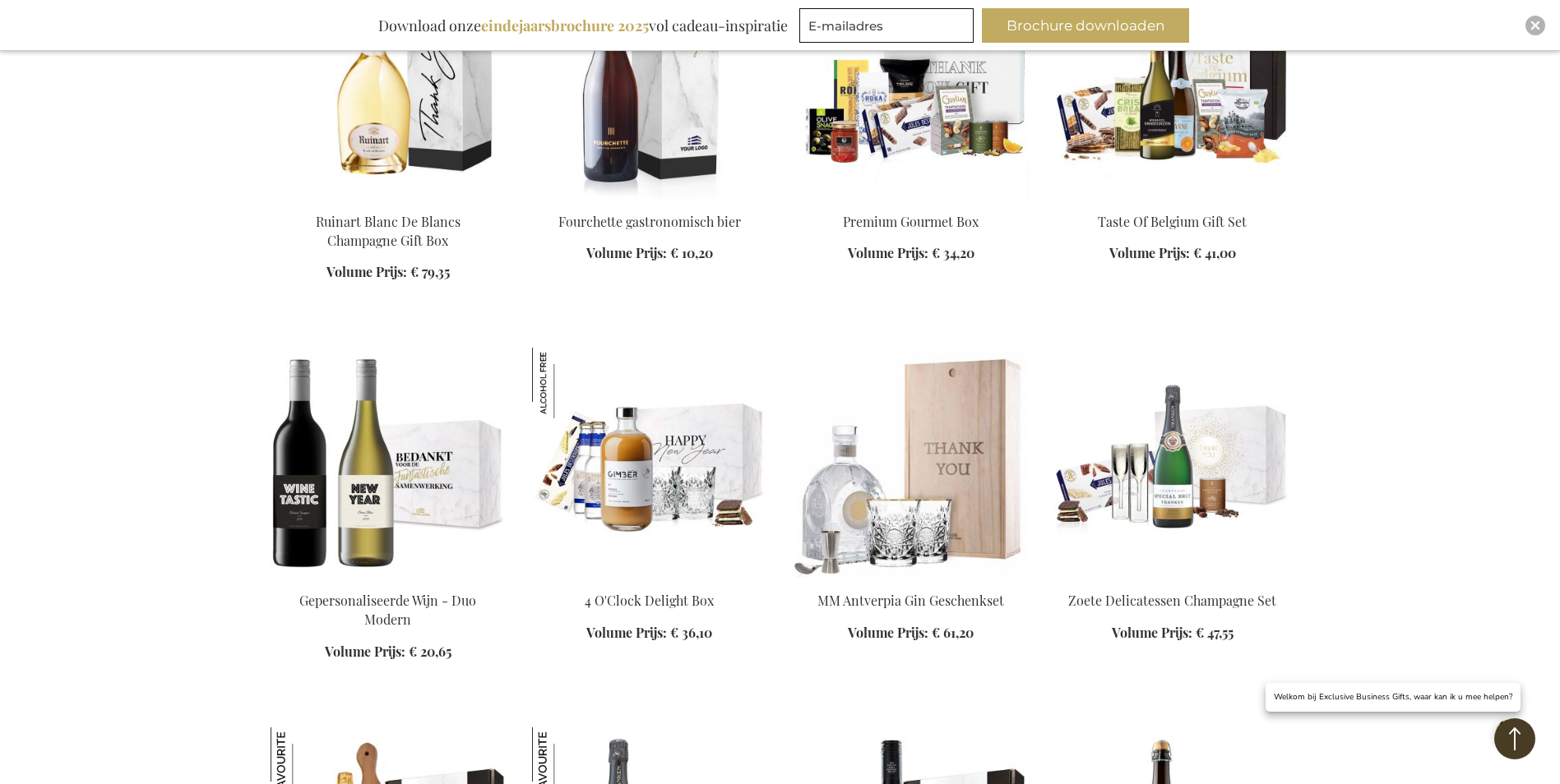
scroll to position [2870, 0]
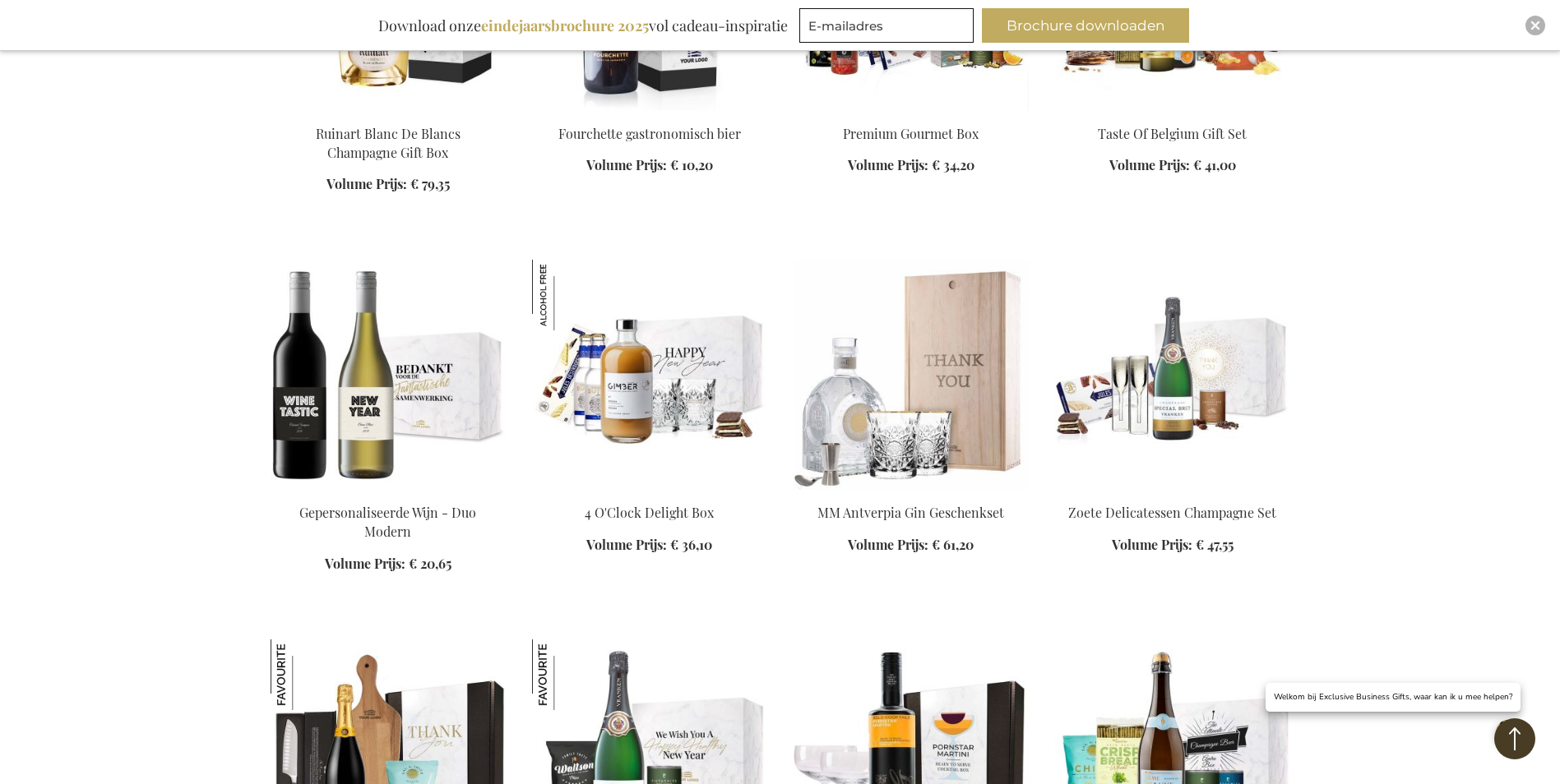
click at [346, 447] on img at bounding box center [388, 375] width 235 height 230
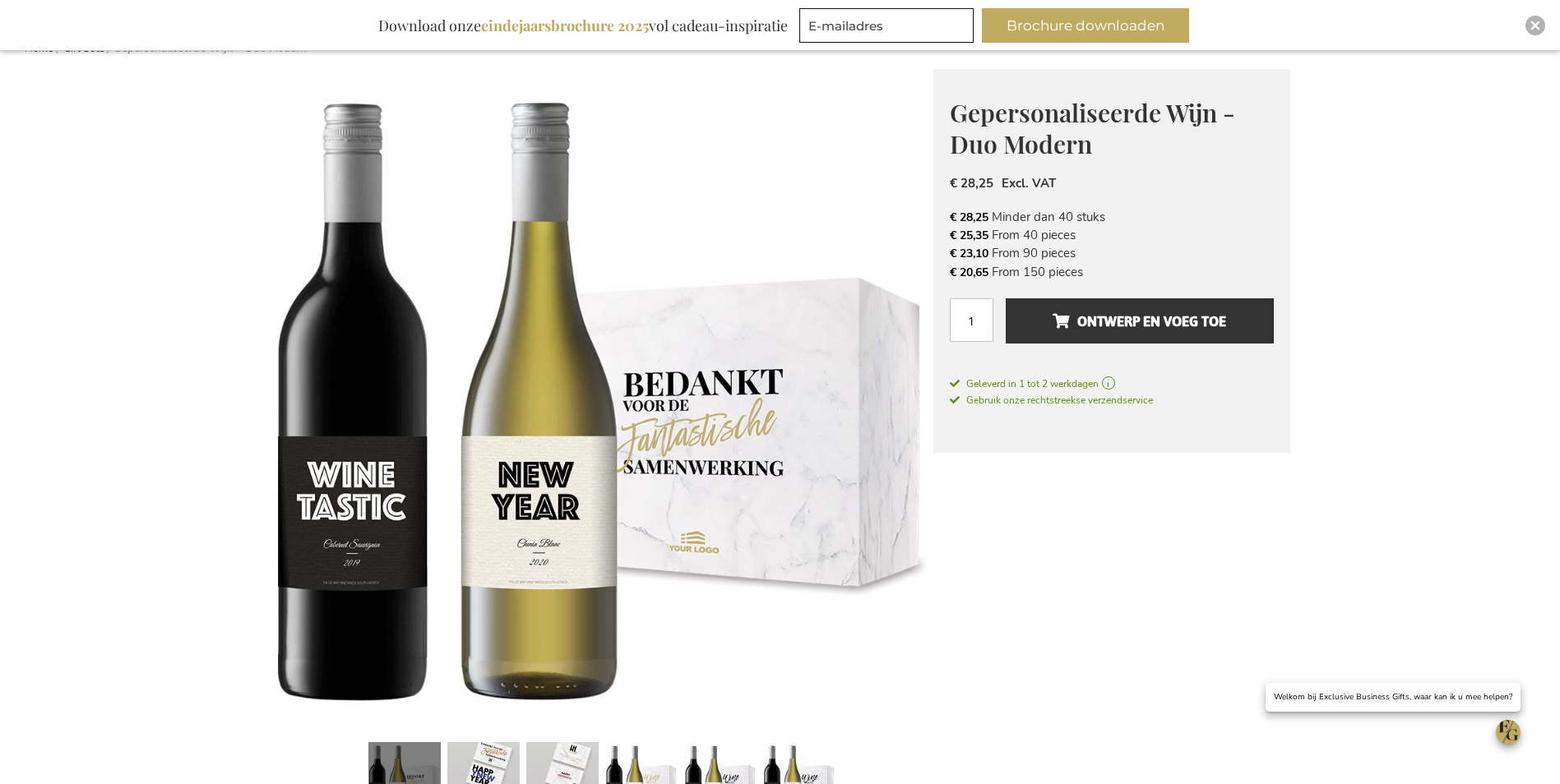
scroll to position [164, 0]
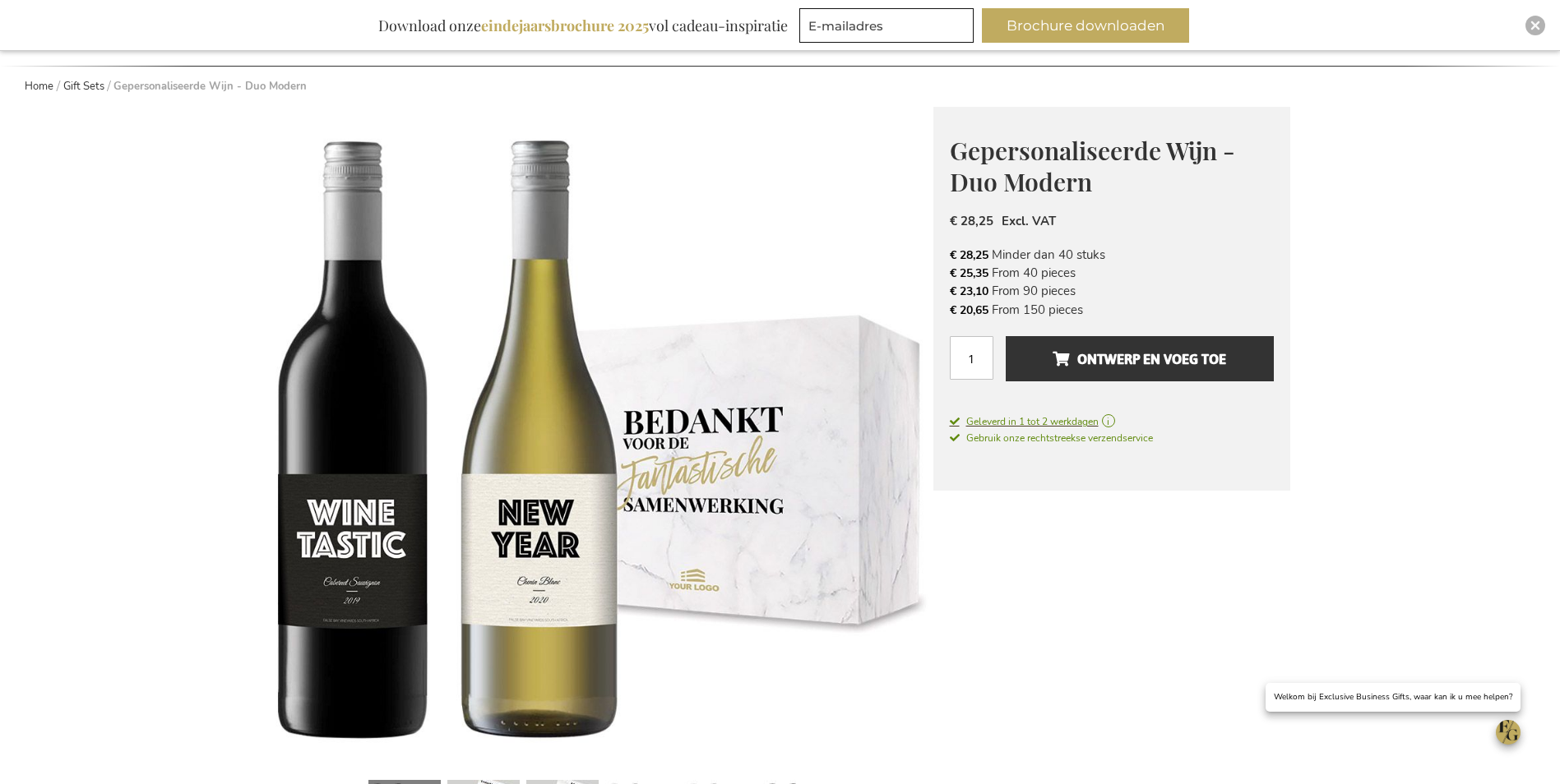
click at [1112, 420] on span "Geleverd in 1 tot 2 werkdagen" at bounding box center [1111, 421] width 324 height 14
